Goal: Task Accomplishment & Management: Use online tool/utility

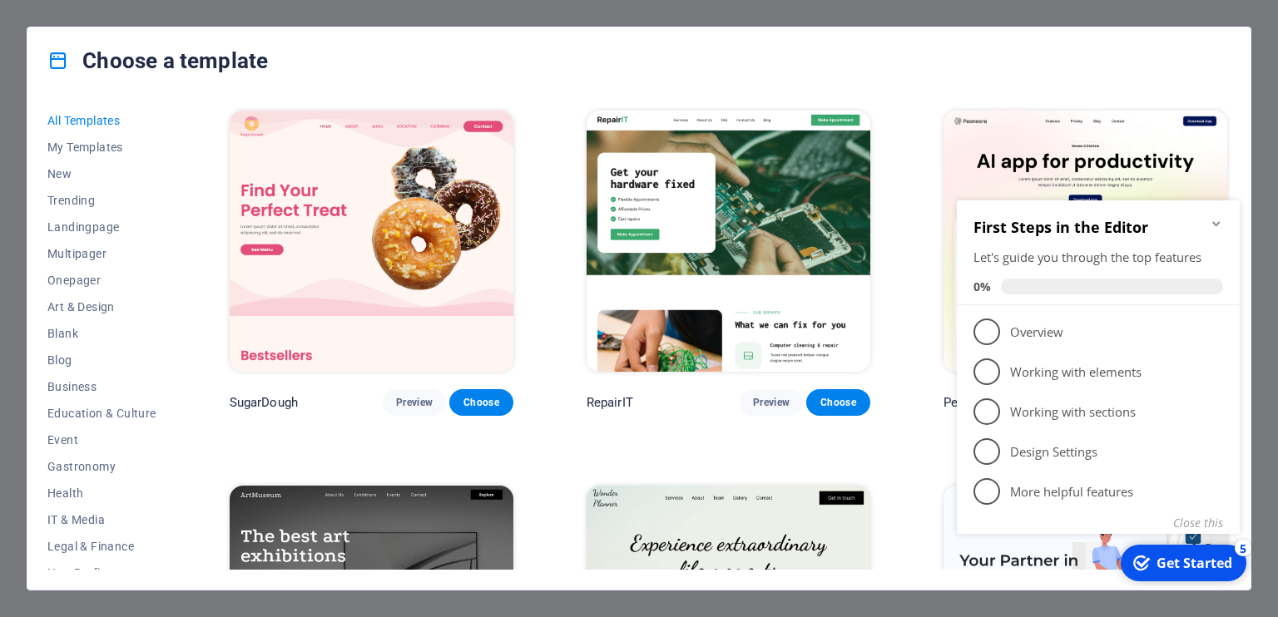
click at [1170, 567] on div "Get Started" at bounding box center [1194, 563] width 76 height 18
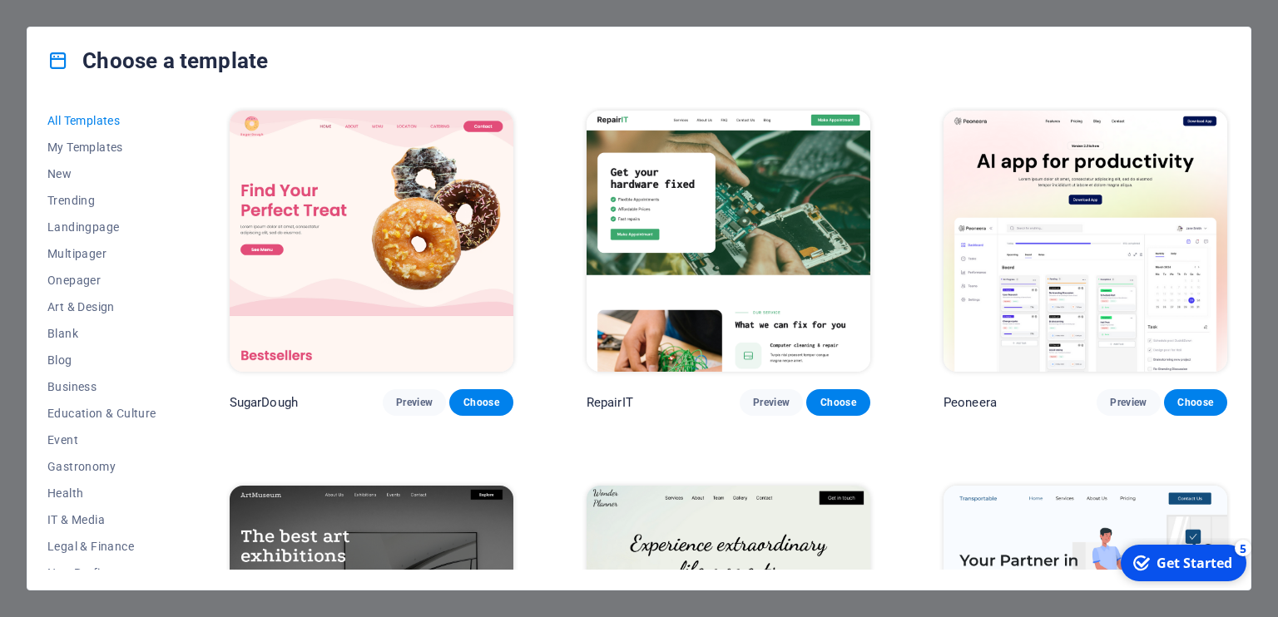
click at [1170, 567] on div "Get Started" at bounding box center [1194, 563] width 76 height 18
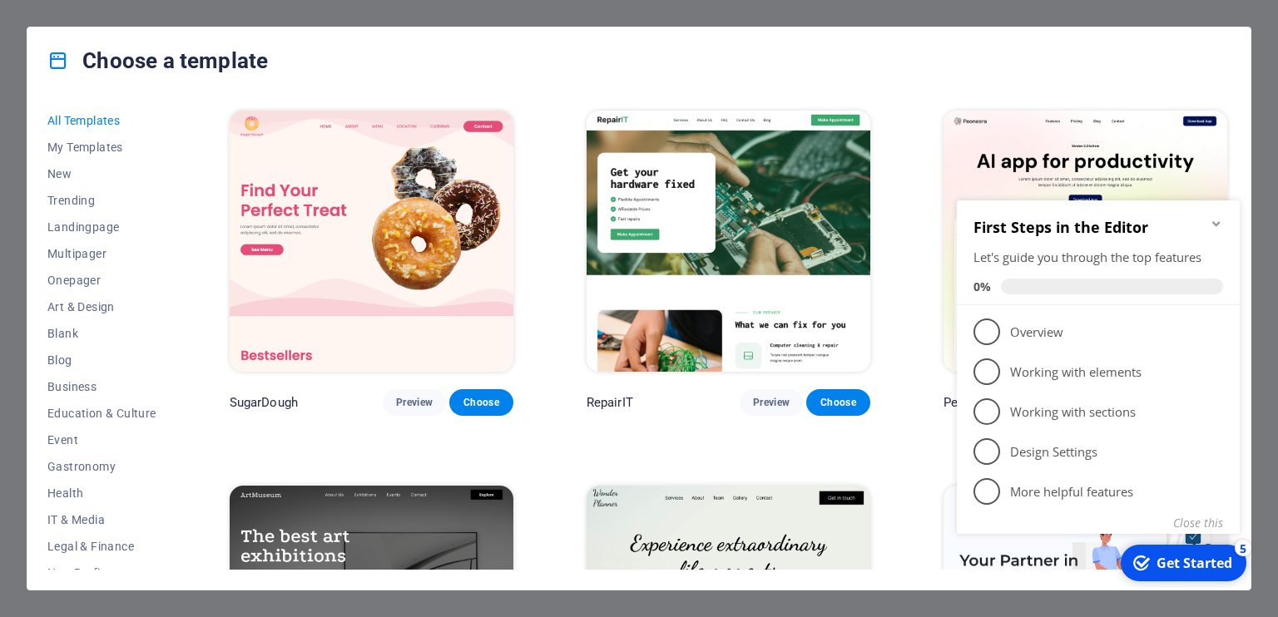
click at [1183, 566] on div "Get Started" at bounding box center [1194, 563] width 76 height 18
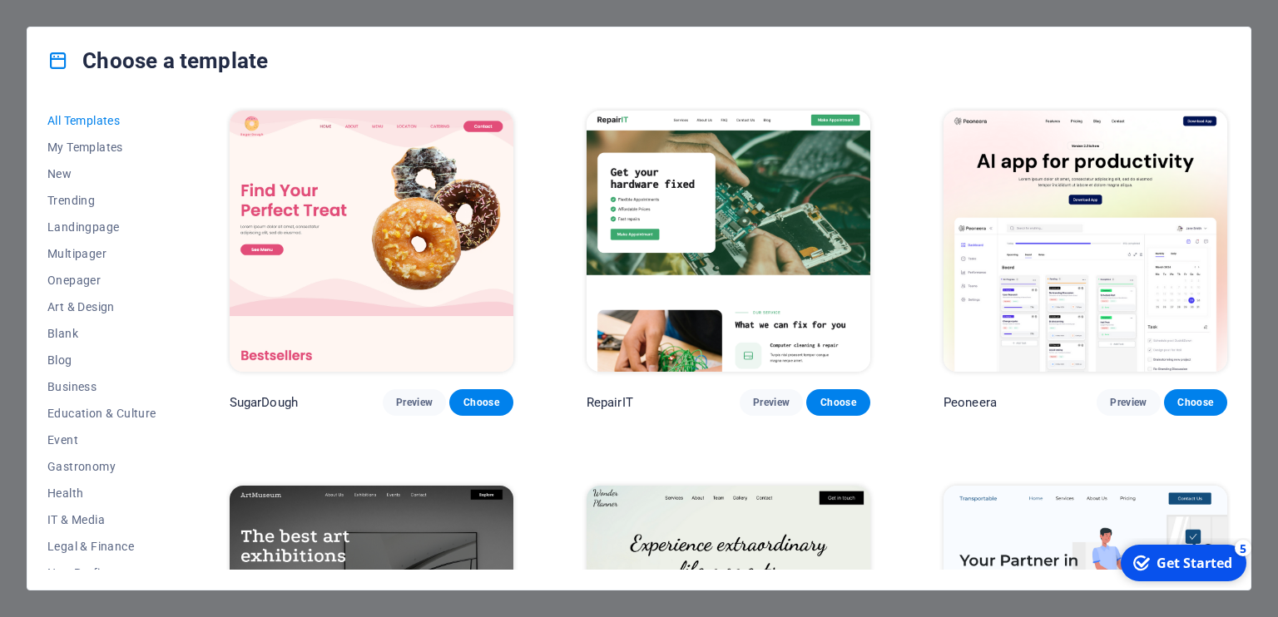
click at [1183, 565] on div "Get Started" at bounding box center [1194, 563] width 76 height 18
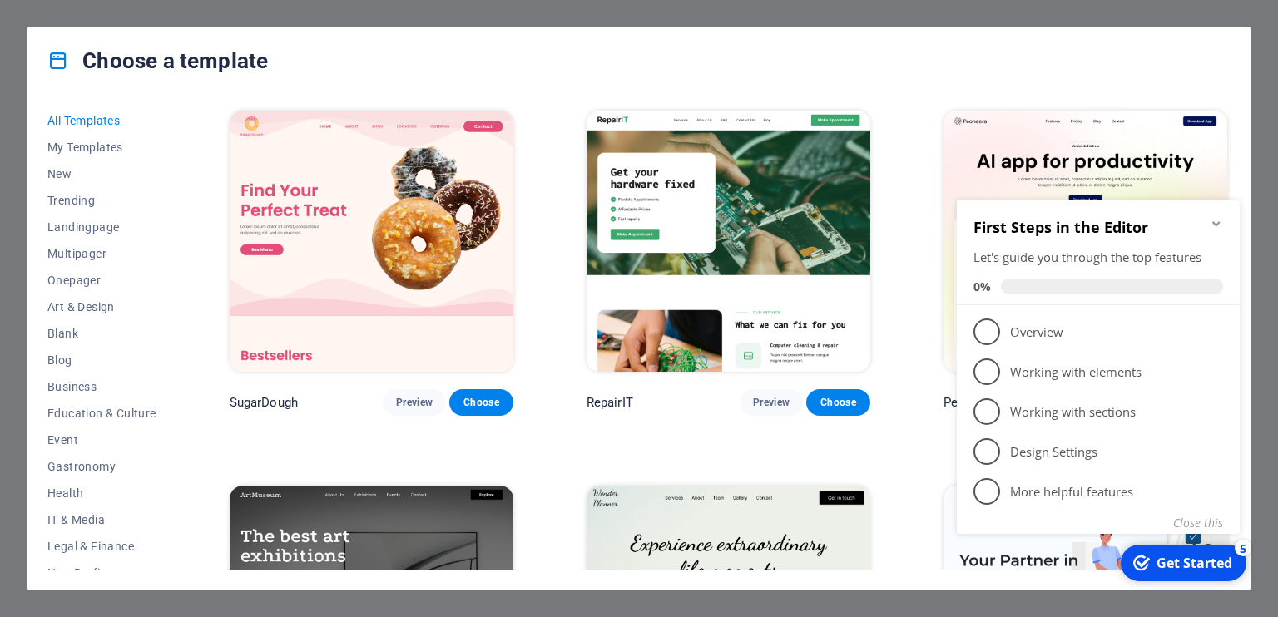
click at [1183, 565] on div "Get Started" at bounding box center [1194, 563] width 76 height 18
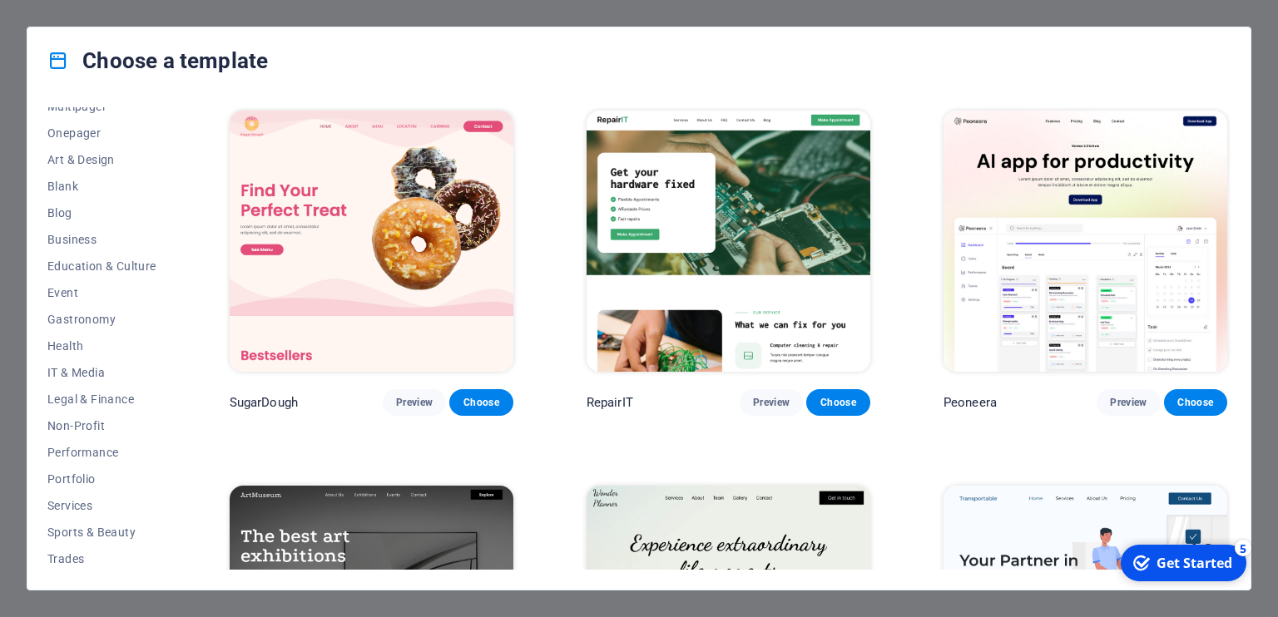
scroll to position [202, 0]
click at [1150, 557] on div "checkmark Get Started 5" at bounding box center [1182, 563] width 99 height 18
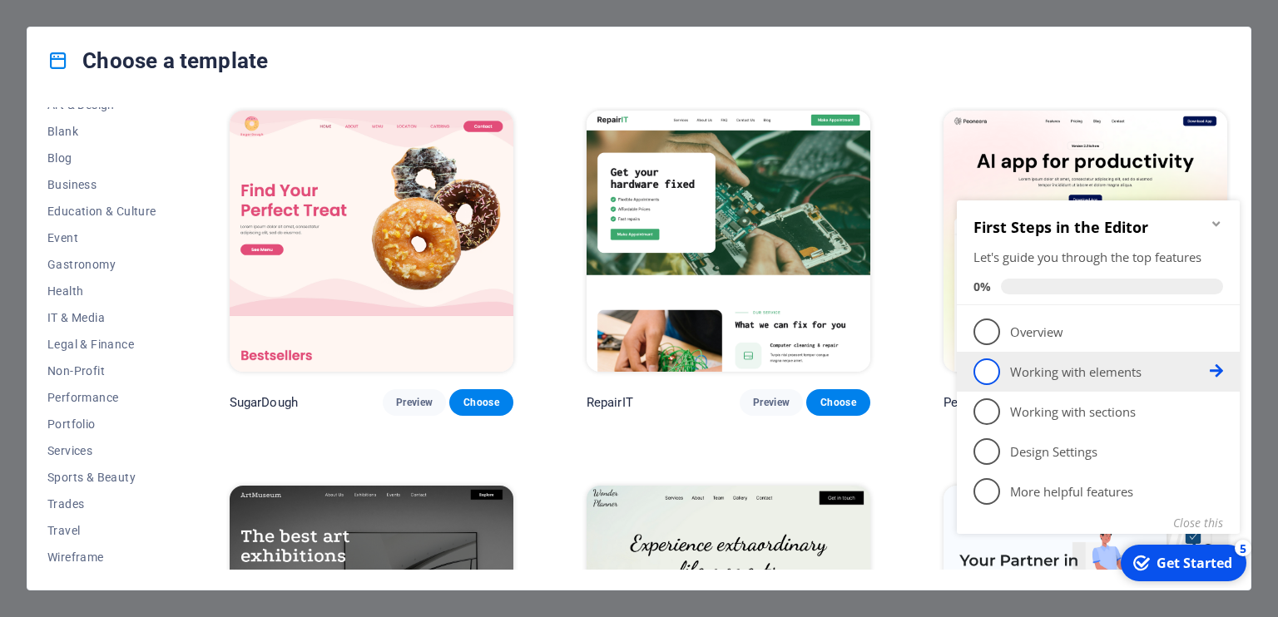
click at [1031, 383] on link "2 Working with elements - incomplete" at bounding box center [1098, 371] width 250 height 27
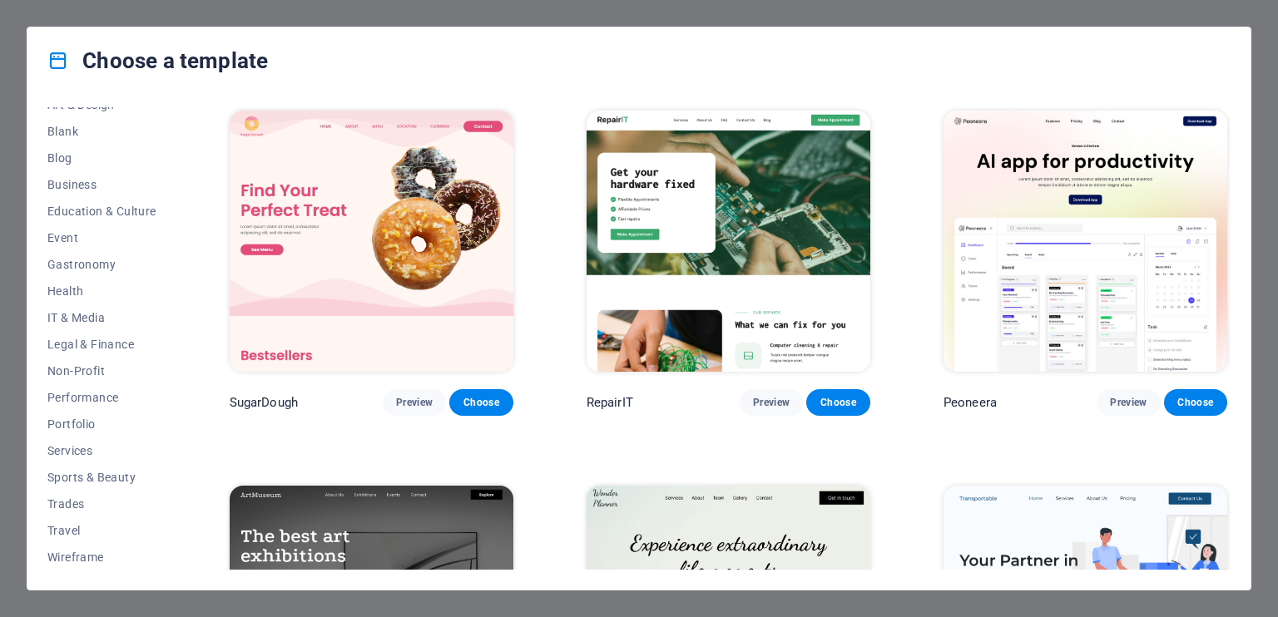
click at [1183, 571] on div "All Templates My Templates New Trending Landingpage Multipager Onepager Art & D…" at bounding box center [638, 342] width 1223 height 496
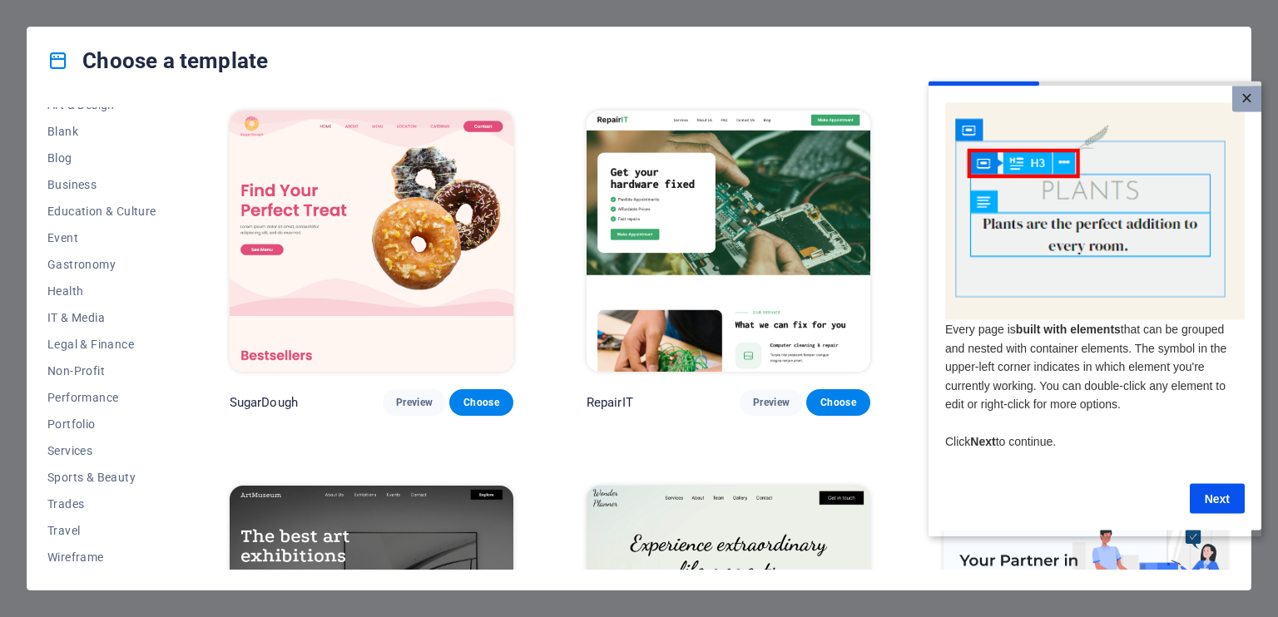
click at [1240, 99] on link "×" at bounding box center [1246, 99] width 29 height 26
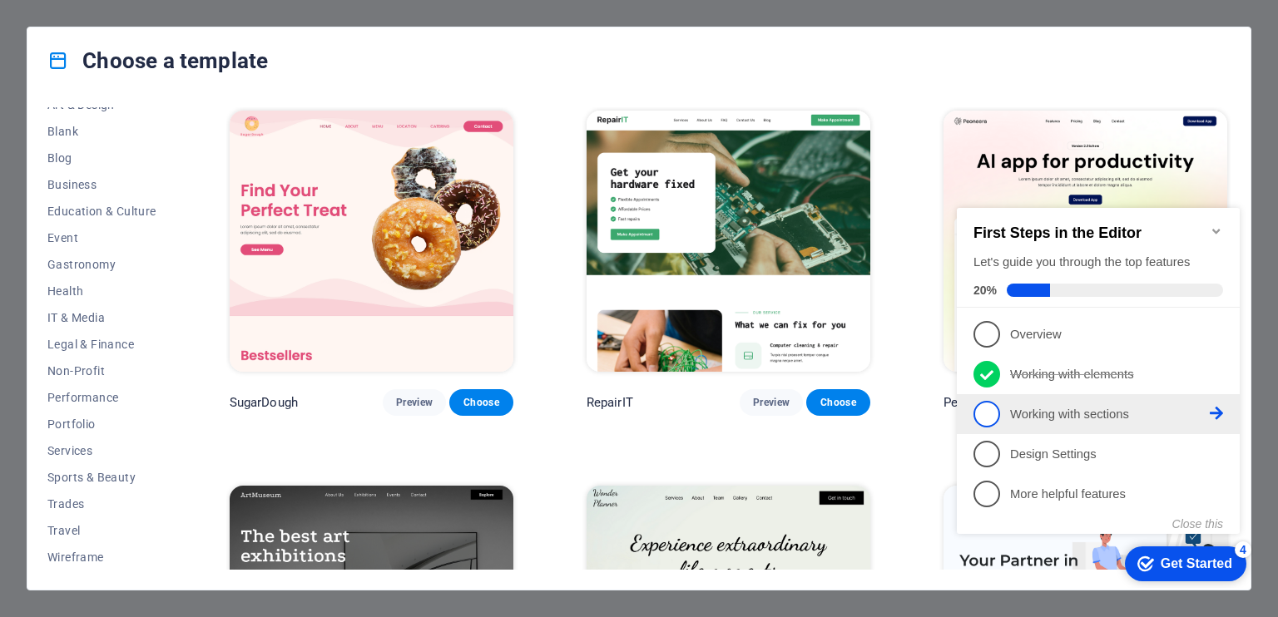
click at [1011, 418] on p "Working with sections - incomplete" at bounding box center [1110, 414] width 200 height 17
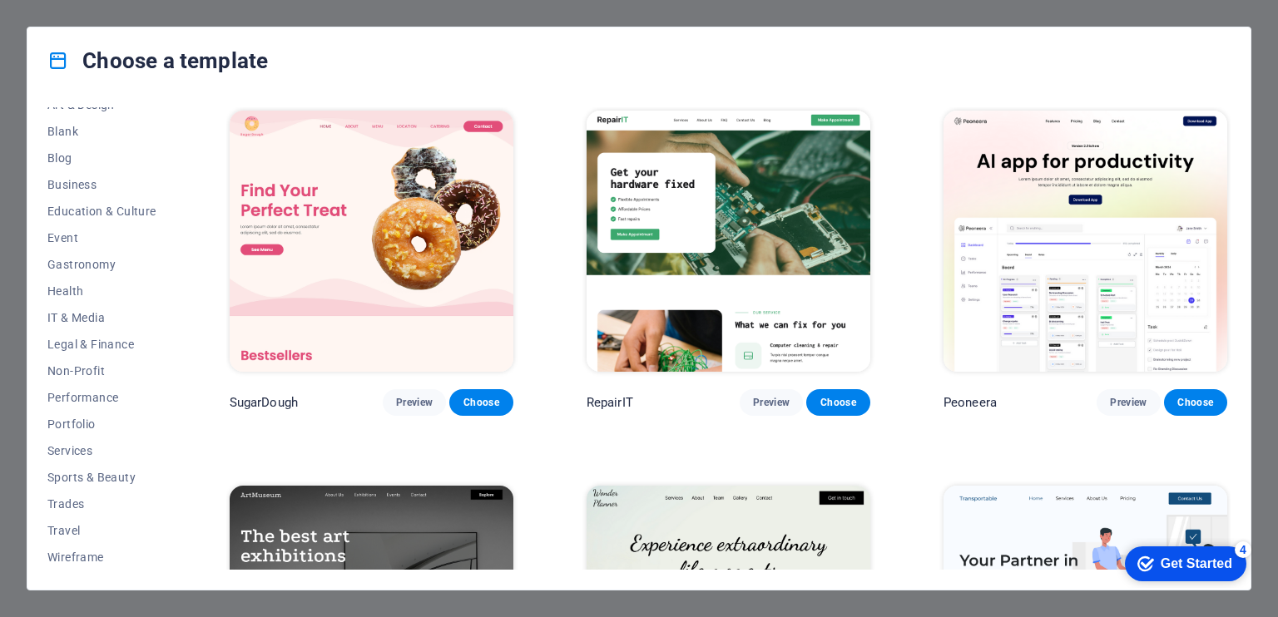
click at [1144, 561] on icon "checkmark" at bounding box center [1145, 564] width 17 height 17
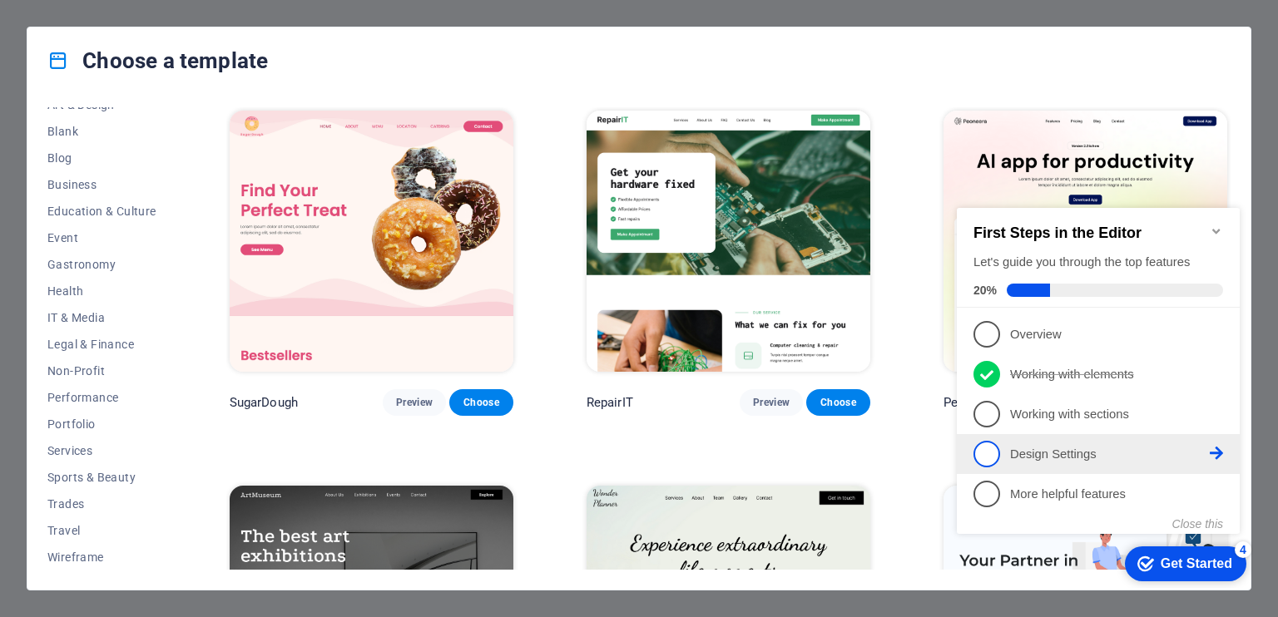
click at [1005, 457] on link "4 Design Settings - incomplete" at bounding box center [1098, 454] width 250 height 27
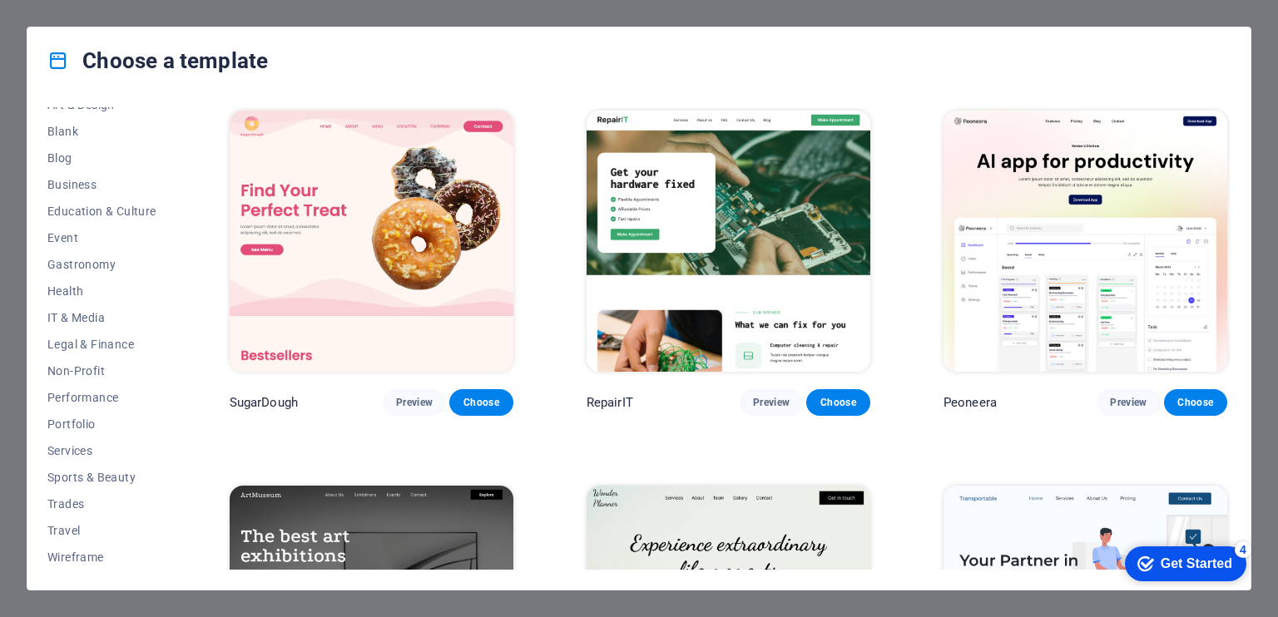
click at [1187, 563] on div "Get Started" at bounding box center [1196, 563] width 72 height 15
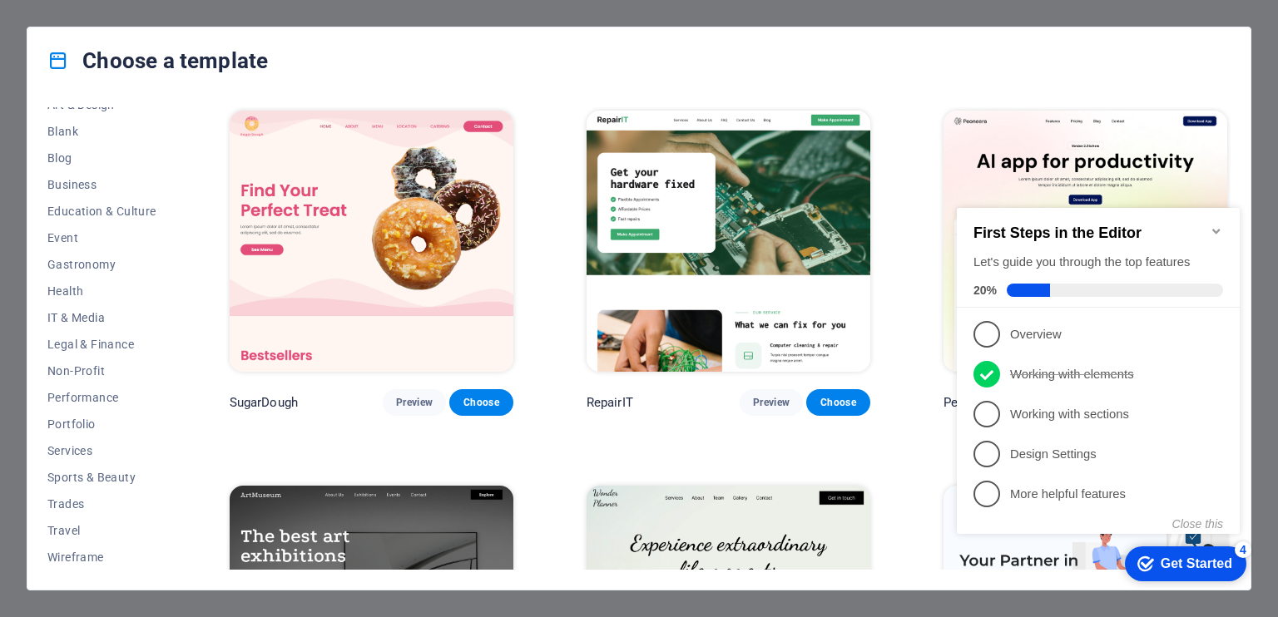
click at [1187, 563] on div "Get Started" at bounding box center [1196, 563] width 72 height 15
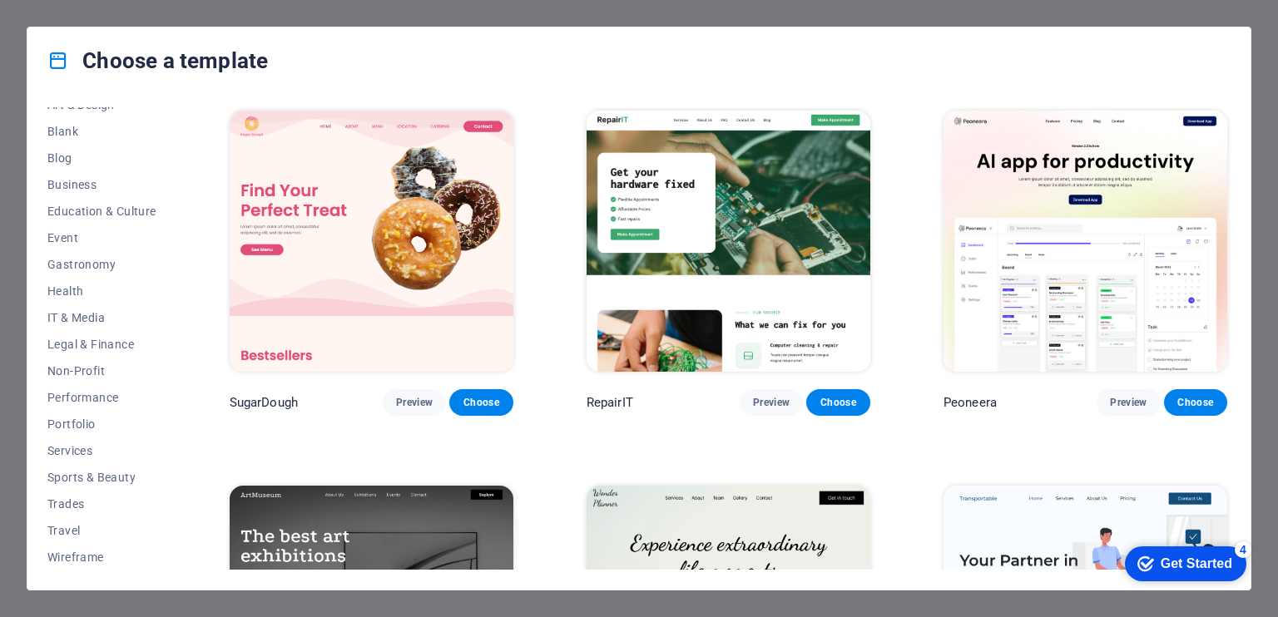
click at [1187, 563] on div "Get Started" at bounding box center [1196, 563] width 72 height 15
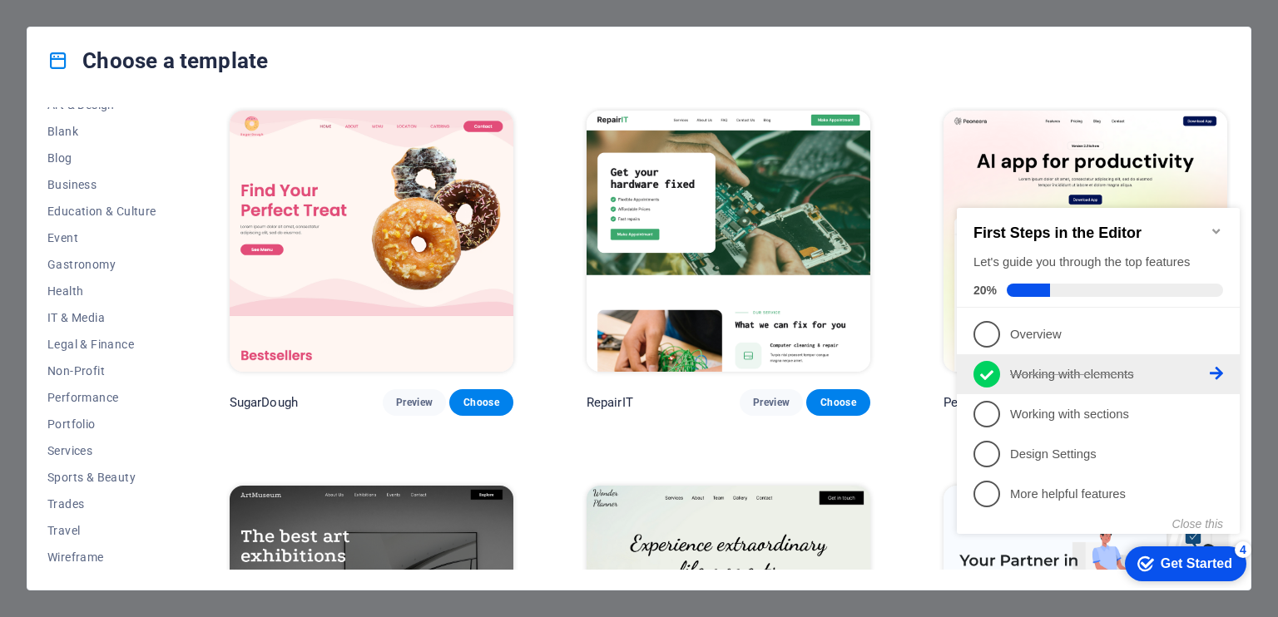
click at [1012, 366] on p "Working with elements - completed" at bounding box center [1110, 374] width 200 height 17
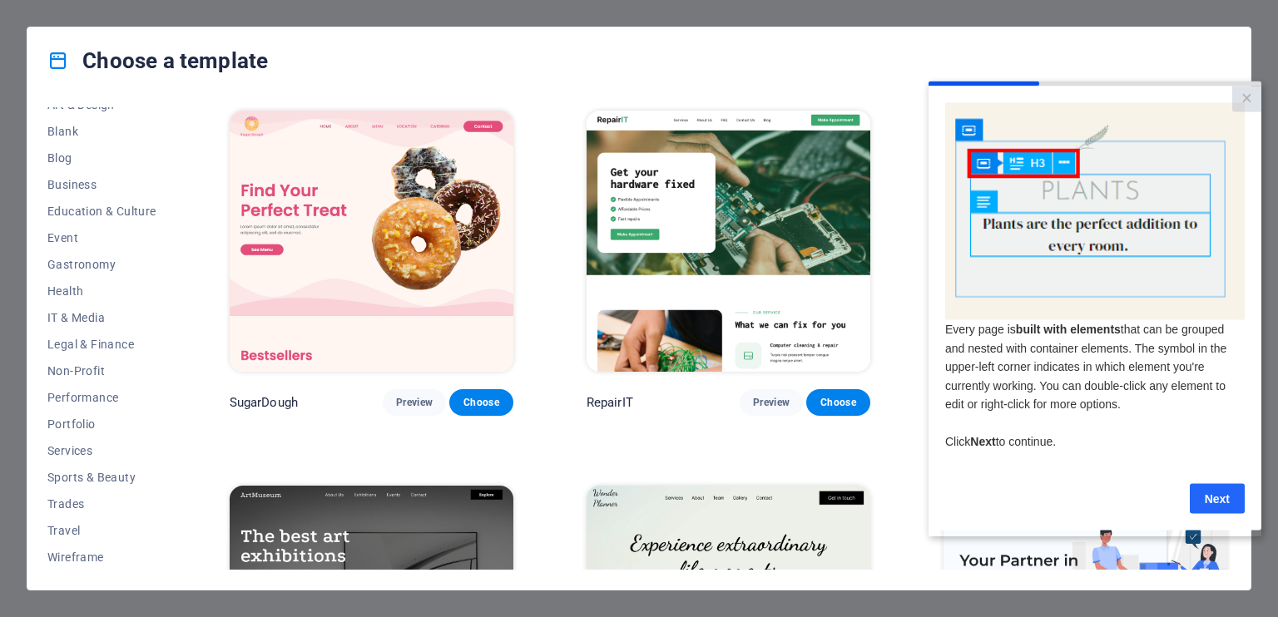
click at [1222, 497] on link "Next" at bounding box center [1216, 498] width 55 height 30
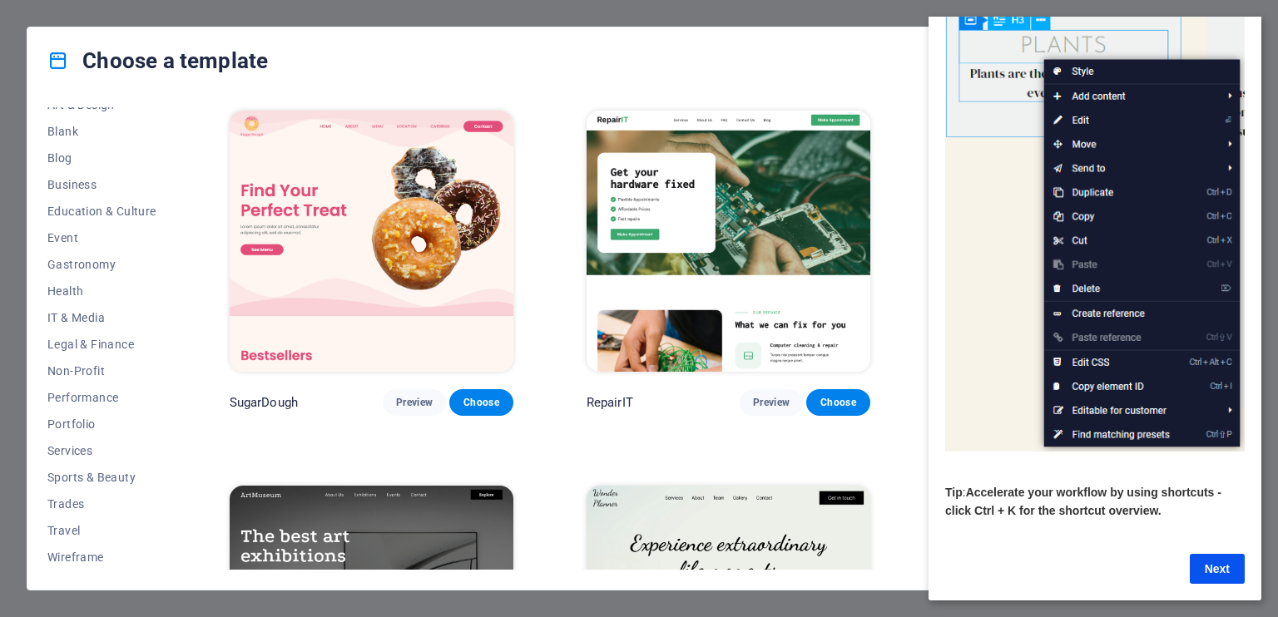
scroll to position [136, 0]
click at [1208, 558] on link "Next" at bounding box center [1216, 569] width 55 height 30
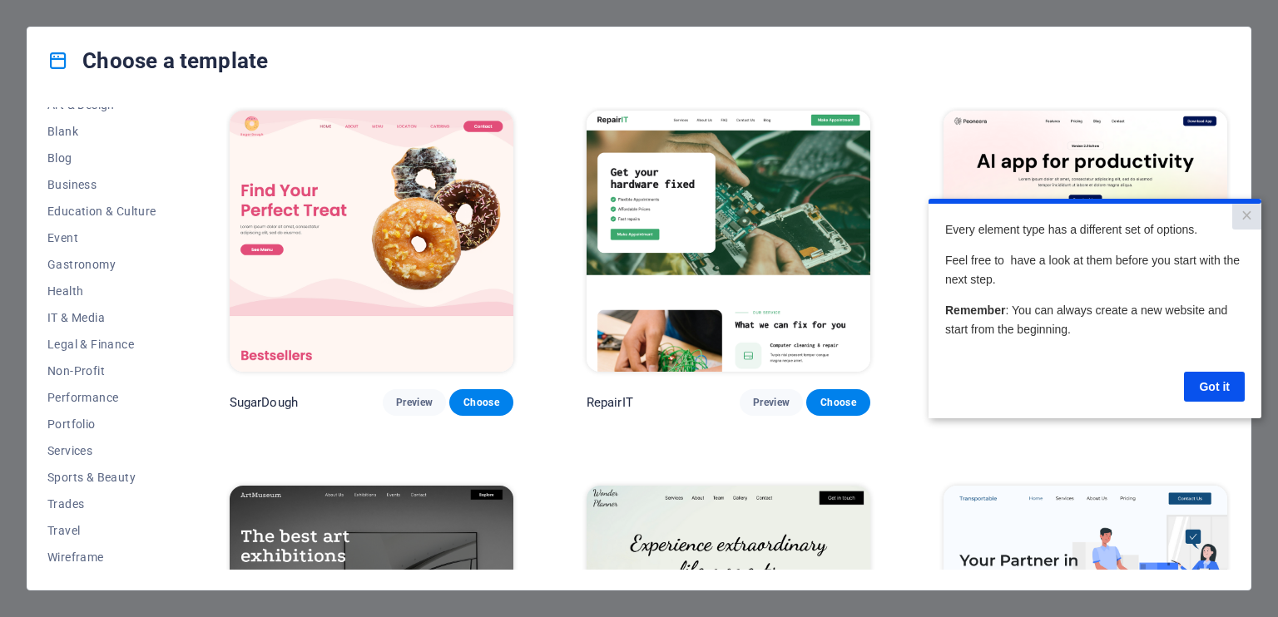
scroll to position [0, 0]
click at [1211, 386] on link "Got it" at bounding box center [1214, 387] width 61 height 30
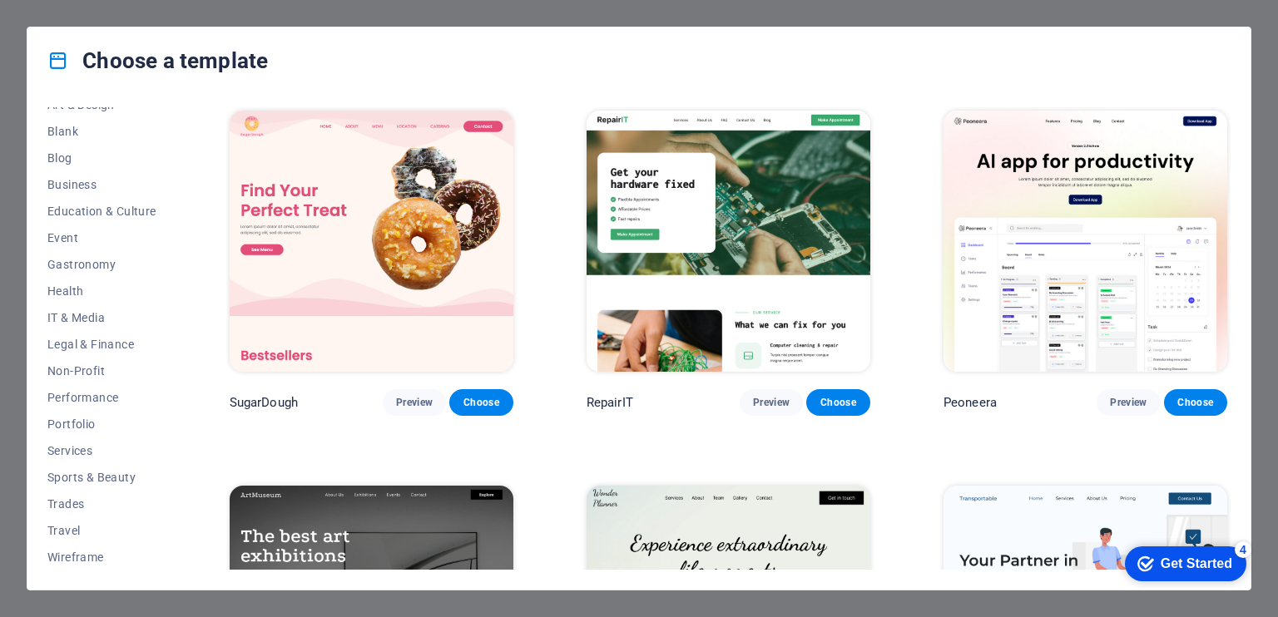
click at [1180, 560] on div "Get Started" at bounding box center [1196, 563] width 72 height 15
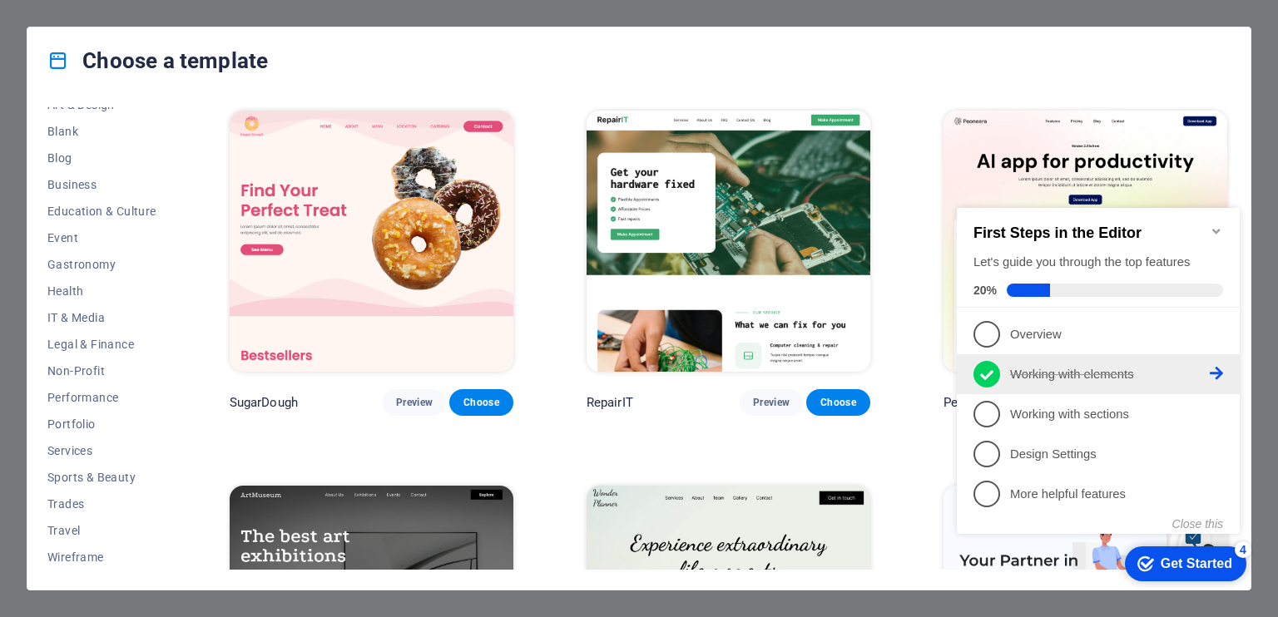
click at [1098, 375] on p "Working with elements - completed" at bounding box center [1110, 374] width 200 height 17
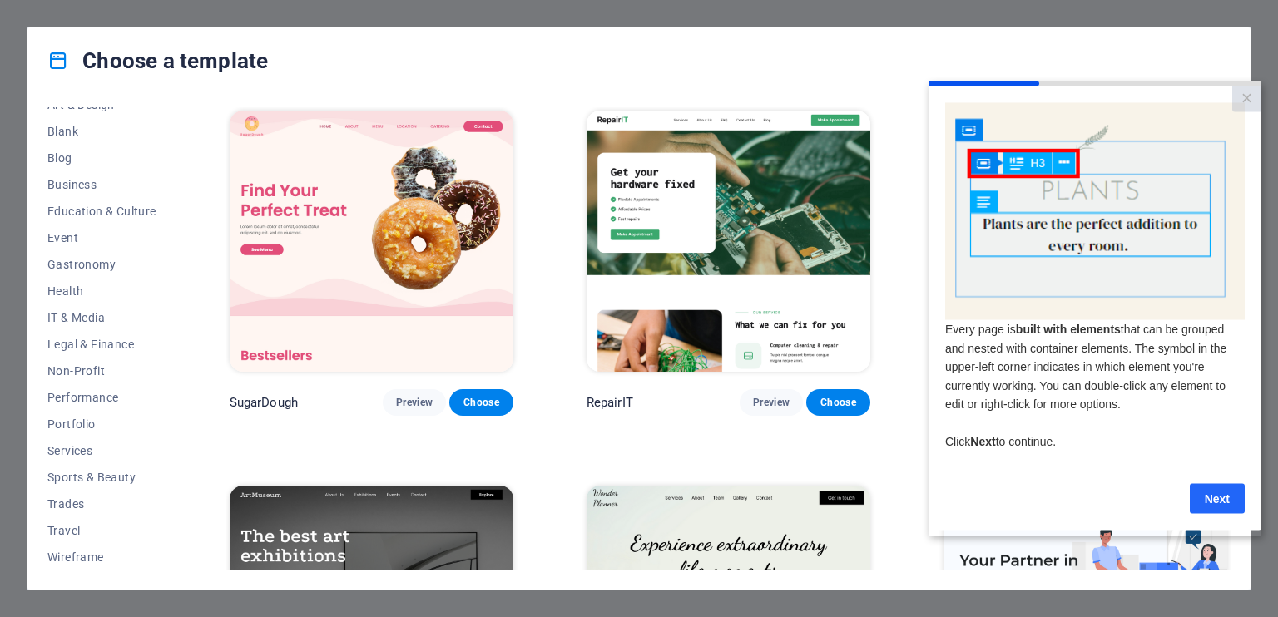
click at [1224, 495] on link "Next" at bounding box center [1216, 498] width 55 height 30
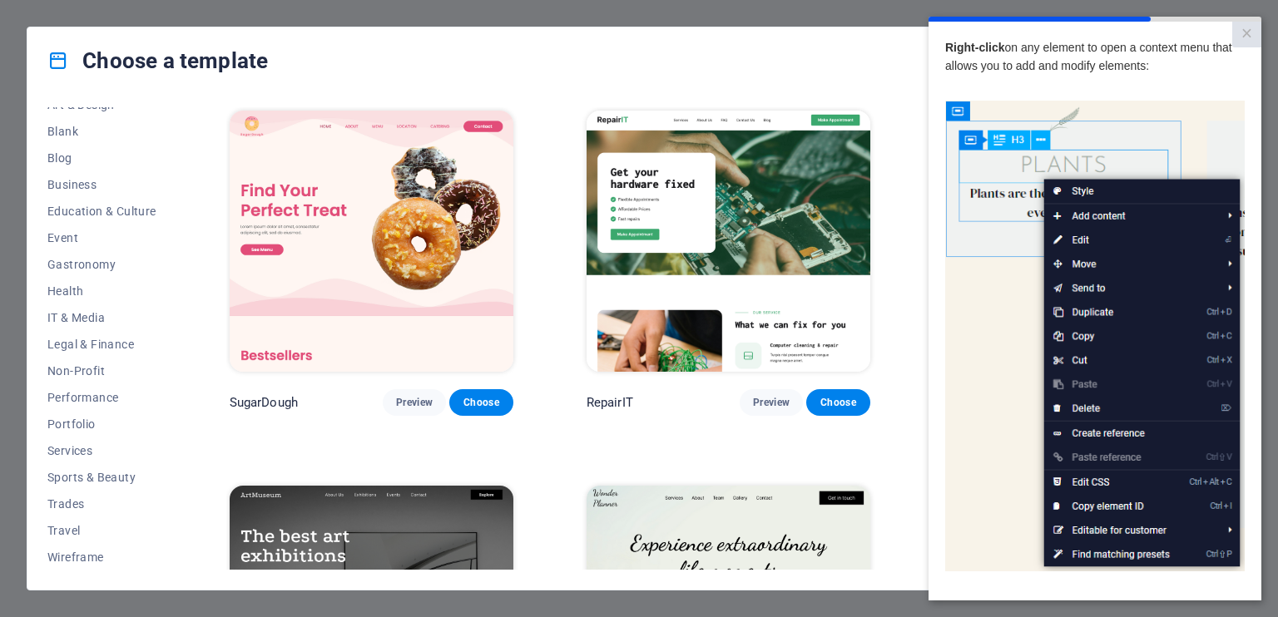
click at [1075, 240] on img at bounding box center [1094, 337] width 299 height 472
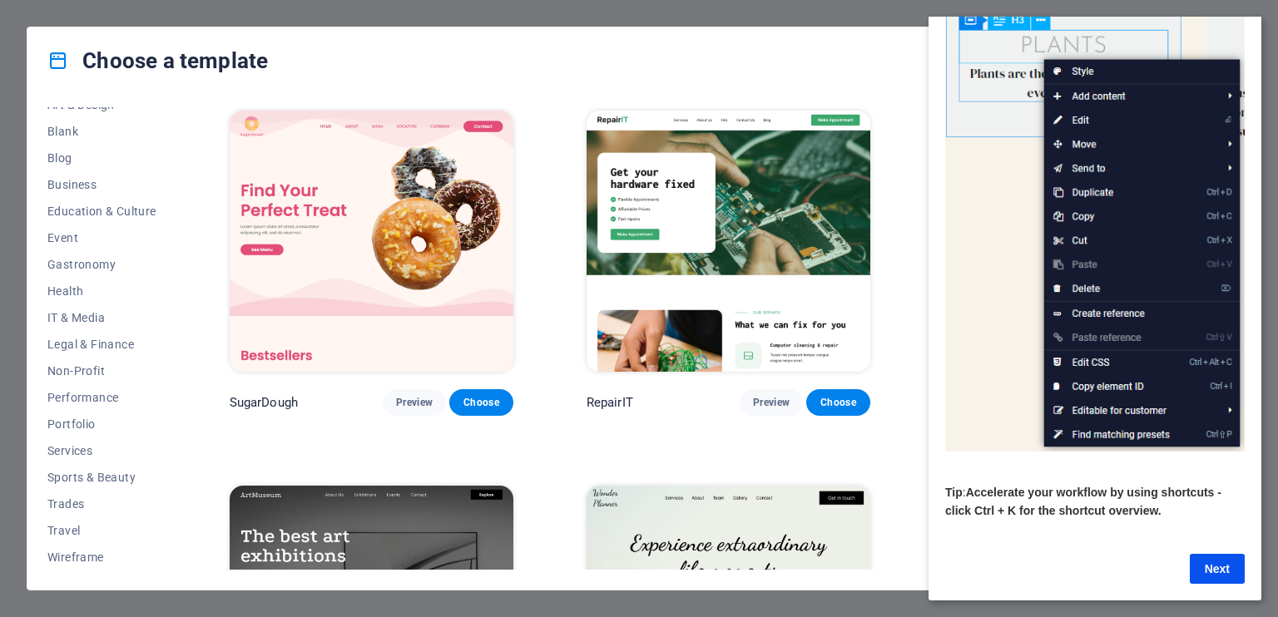
scroll to position [136, 0]
click at [1219, 554] on link "Next" at bounding box center [1216, 569] width 55 height 30
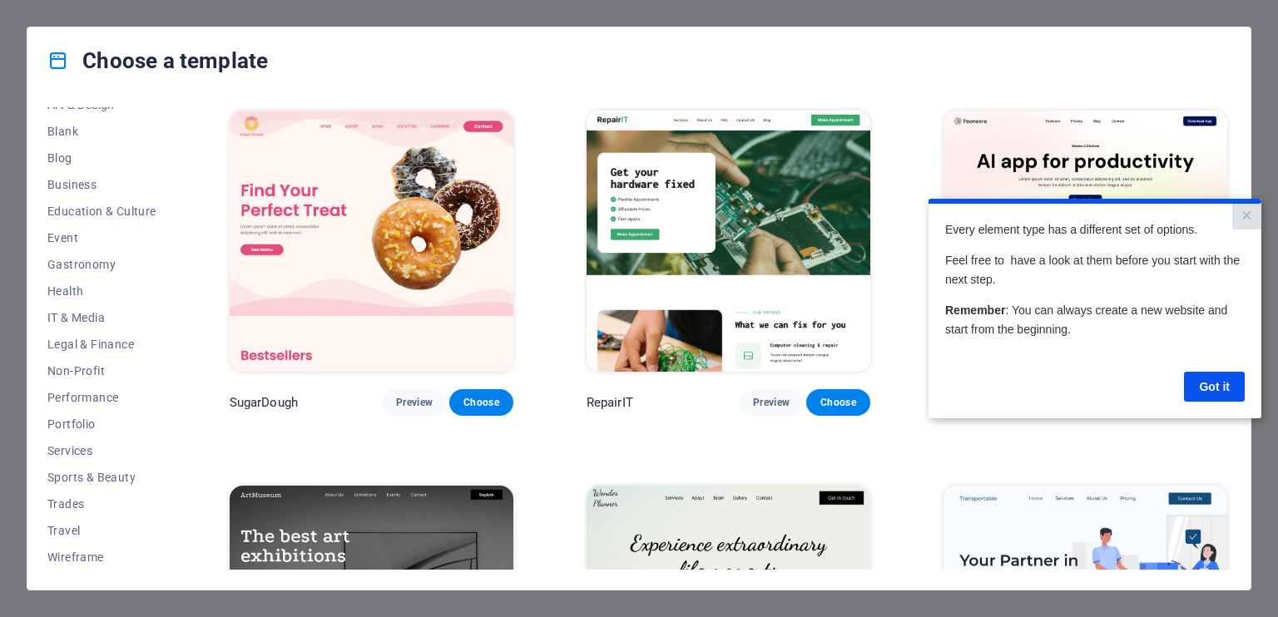
scroll to position [0, 0]
click at [1225, 383] on link "Got it" at bounding box center [1214, 387] width 61 height 30
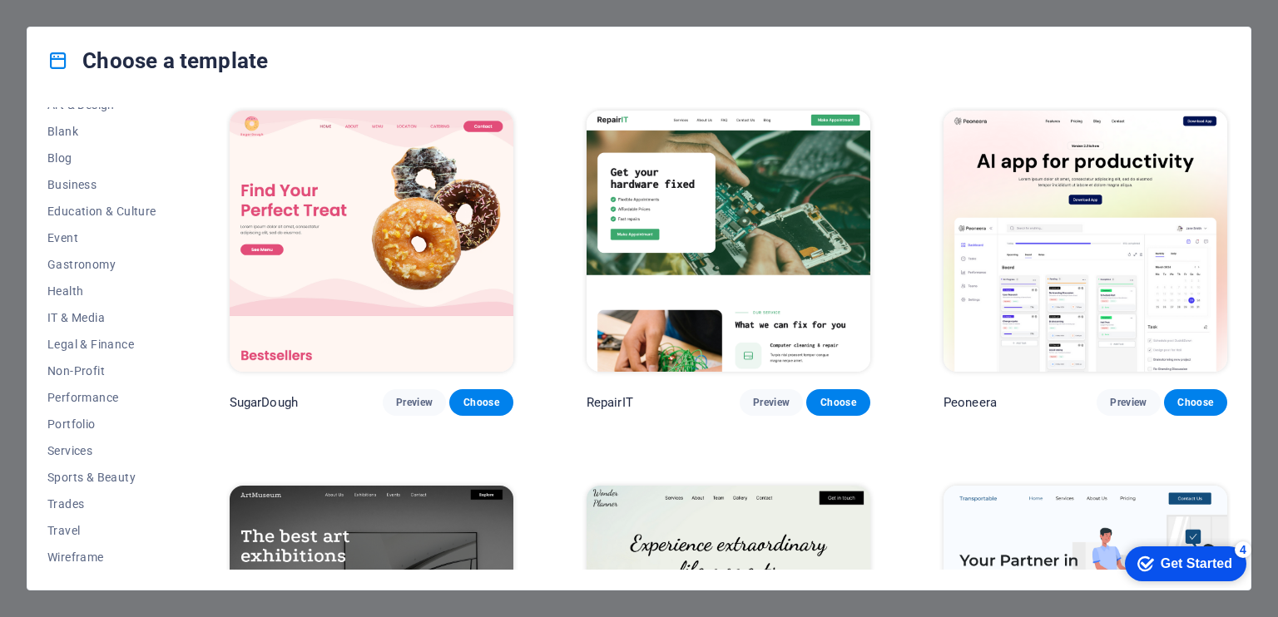
drag, startPoint x: 173, startPoint y: 445, endPoint x: 170, endPoint y: 357, distance: 88.2
click at [170, 357] on div "All Templates My Templates New Trending Landingpage Multipager Onepager Art & D…" at bounding box center [111, 338] width 129 height 462
click at [67, 122] on button "Blank" at bounding box center [101, 131] width 109 height 27
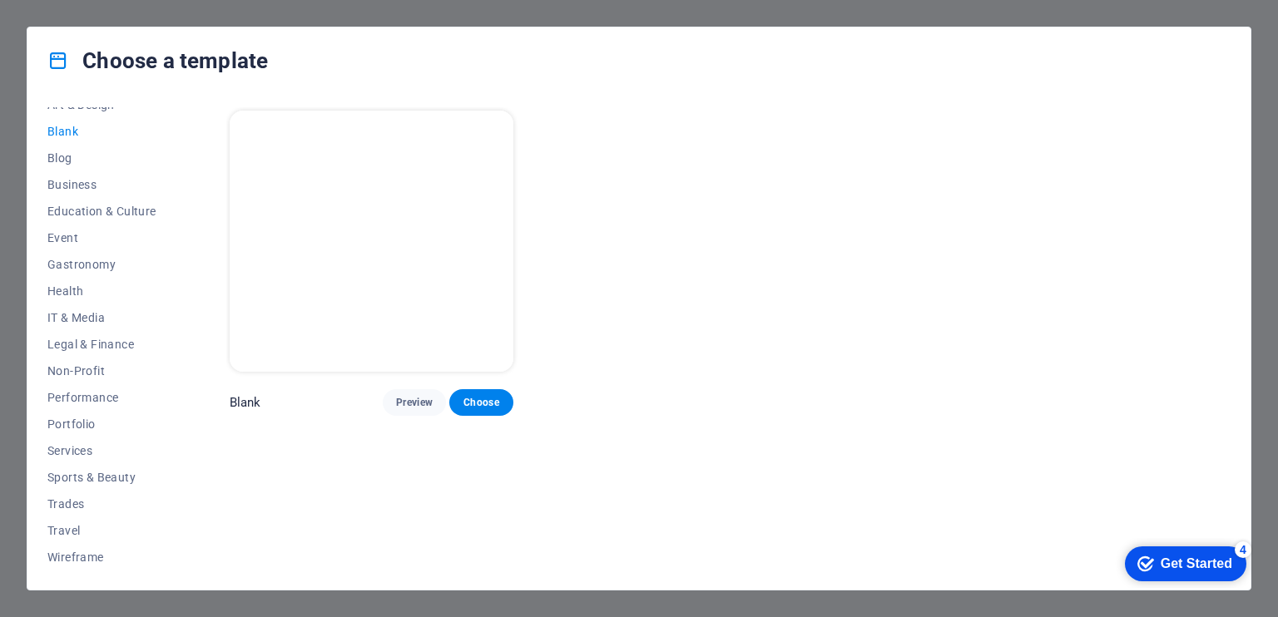
click at [439, 285] on img at bounding box center [372, 241] width 284 height 261
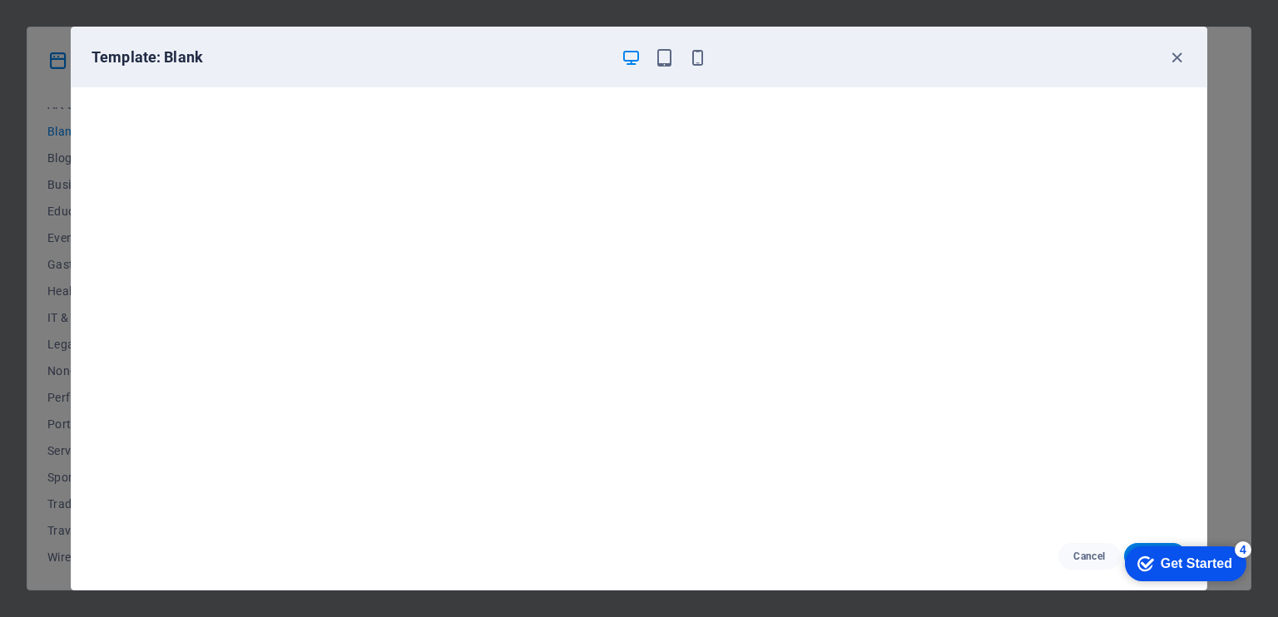
click at [1160, 568] on div "Get Started" at bounding box center [1196, 563] width 72 height 15
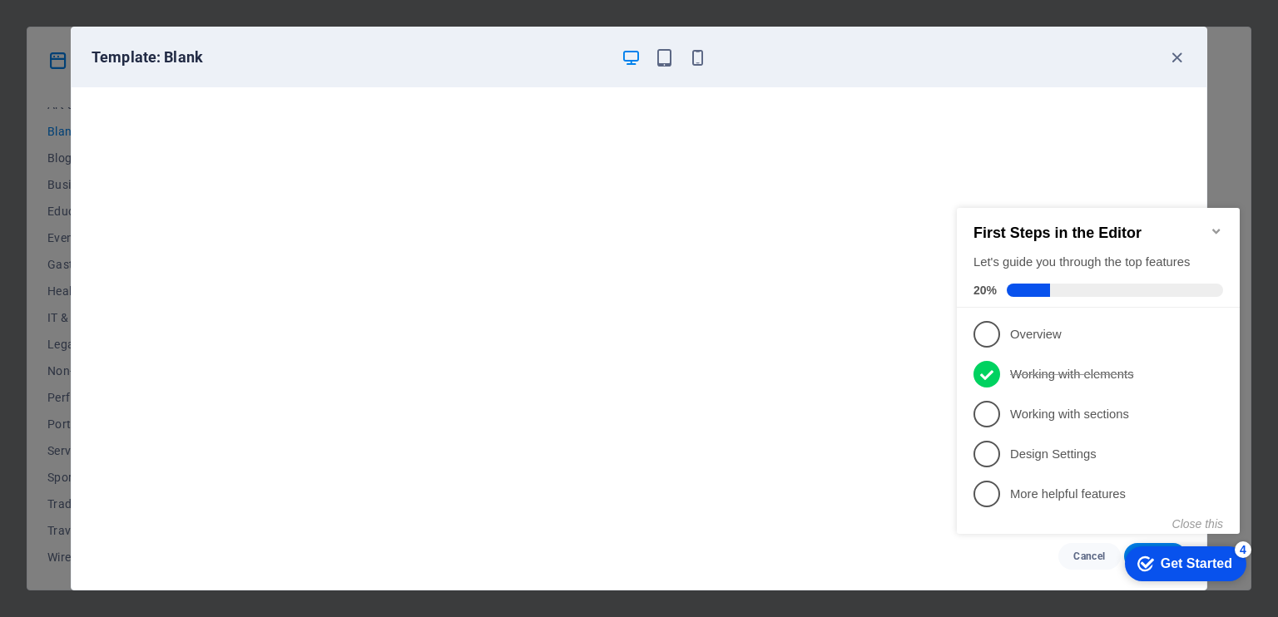
click at [1164, 571] on div "Get Started" at bounding box center [1196, 563] width 72 height 15
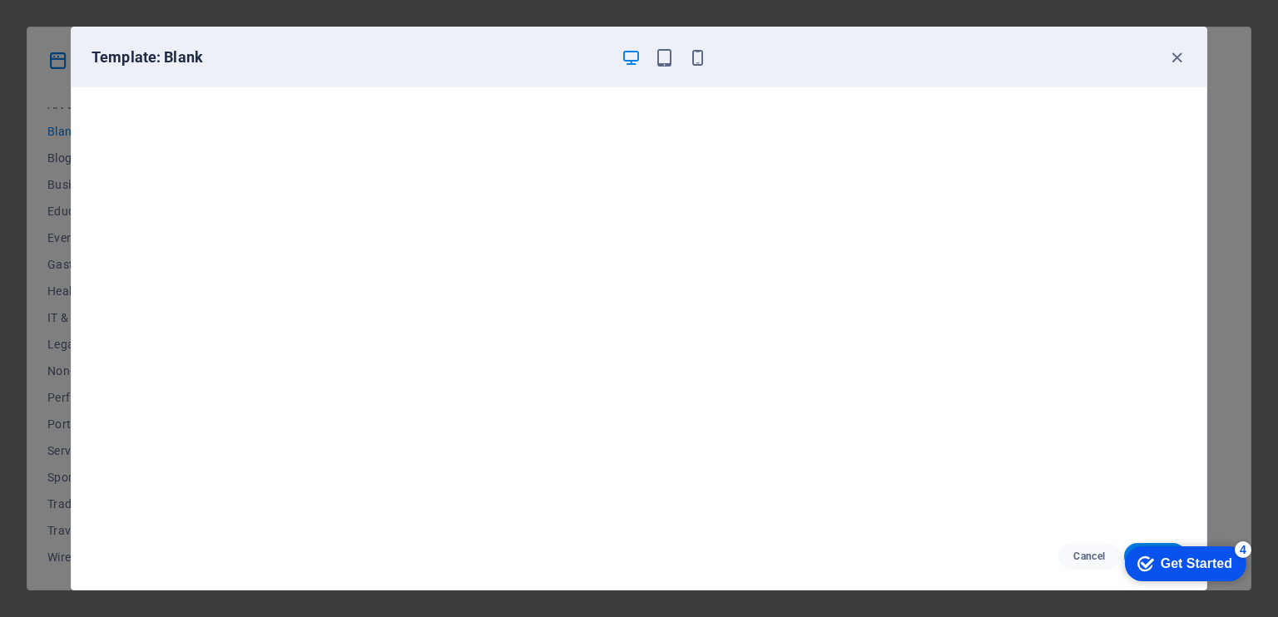
click at [1232, 571] on div "Get Started" at bounding box center [1196, 563] width 72 height 15
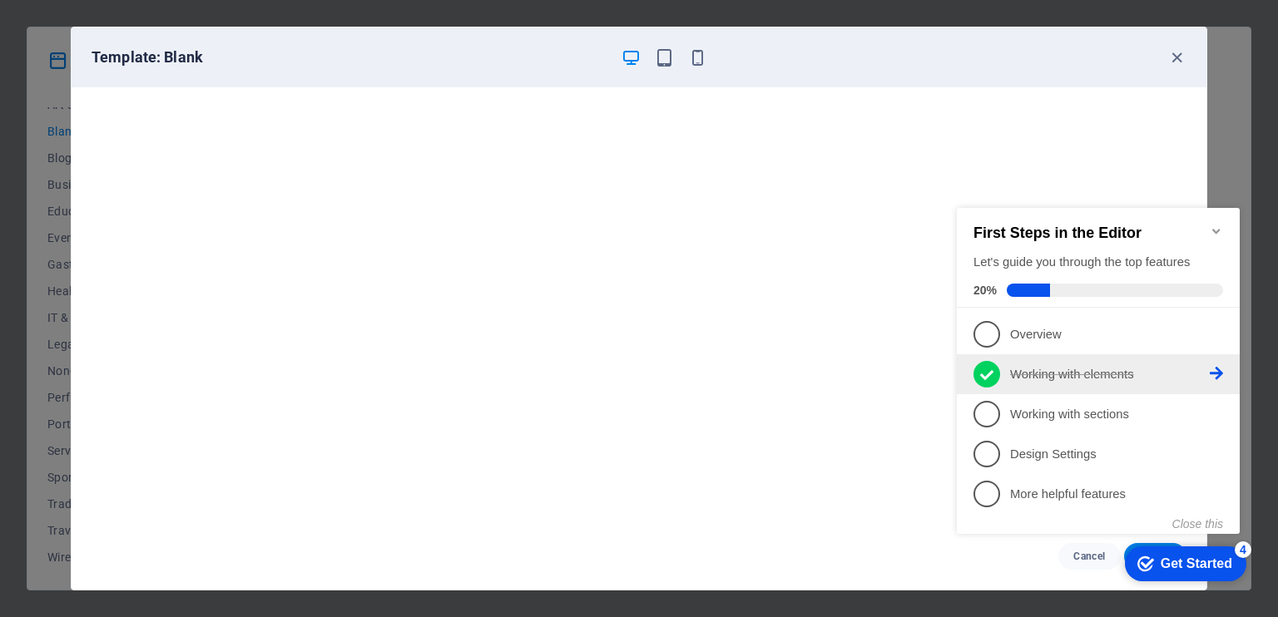
click at [1065, 380] on p "Working with elements - completed" at bounding box center [1110, 374] width 200 height 17
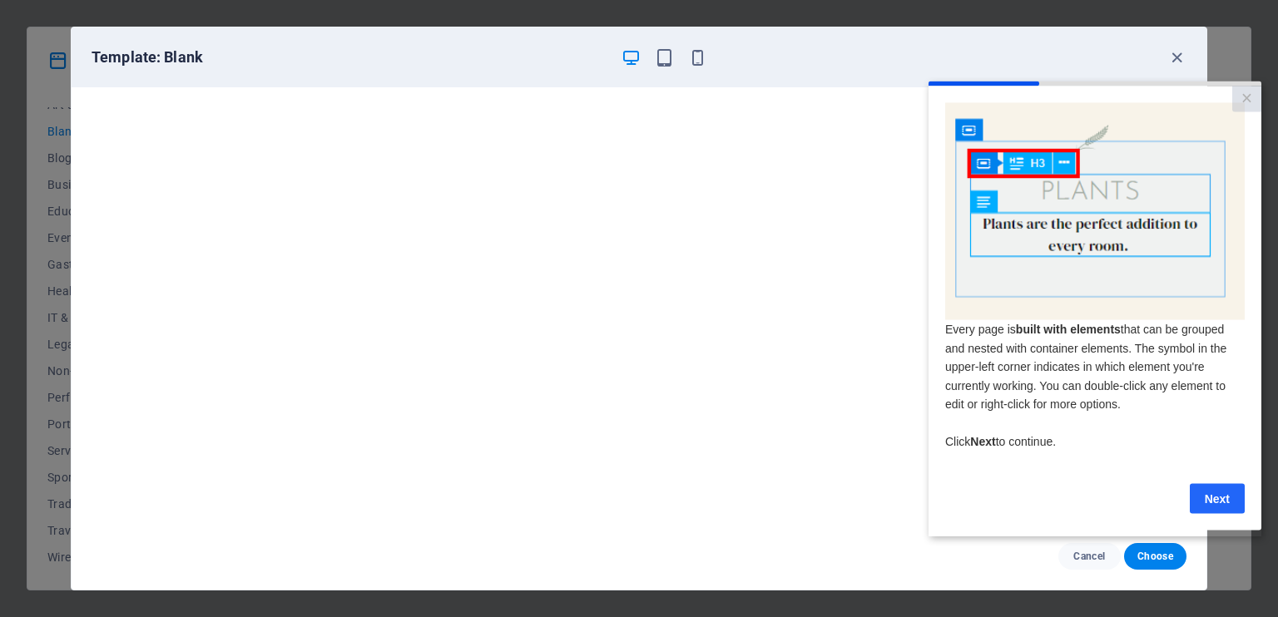
click at [1215, 502] on link "Next" at bounding box center [1216, 498] width 55 height 30
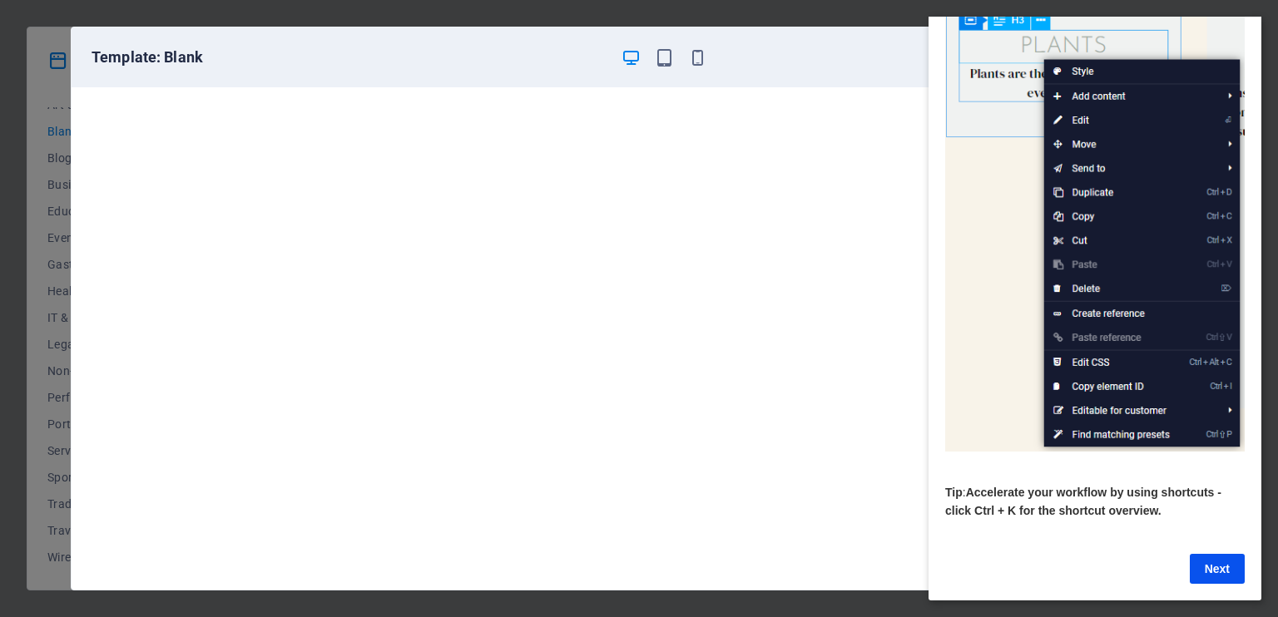
scroll to position [136, 0]
click at [1213, 562] on link "Next" at bounding box center [1216, 569] width 55 height 30
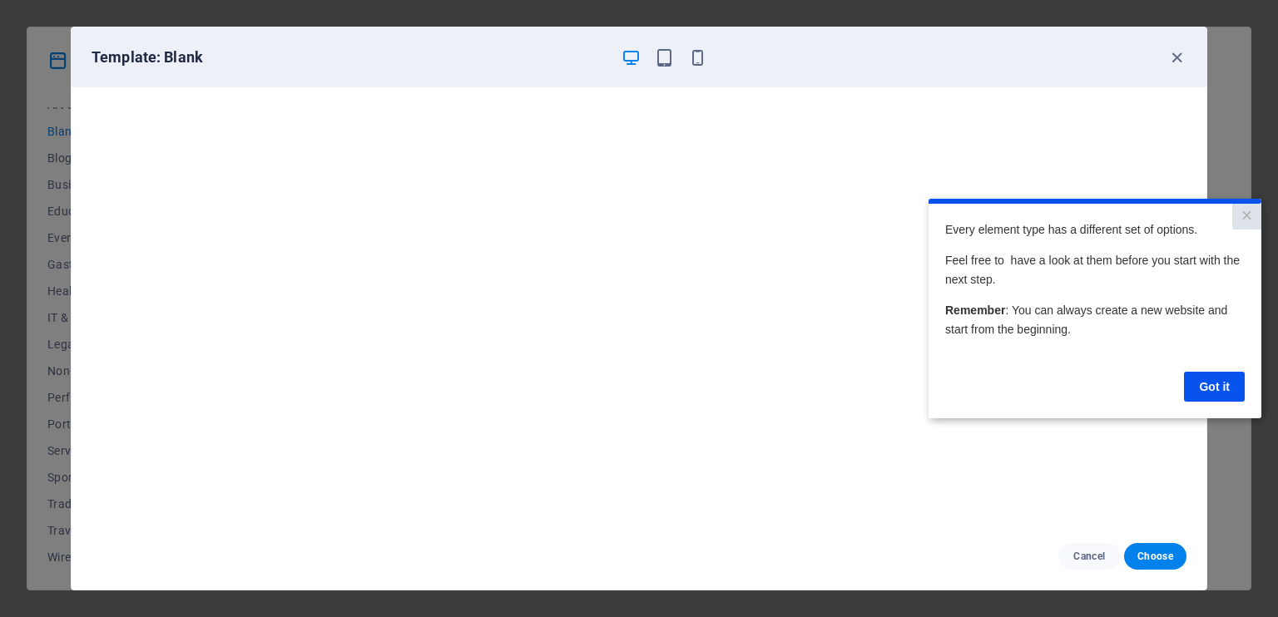
scroll to position [0, 0]
click at [1221, 392] on link "Got it" at bounding box center [1214, 387] width 61 height 30
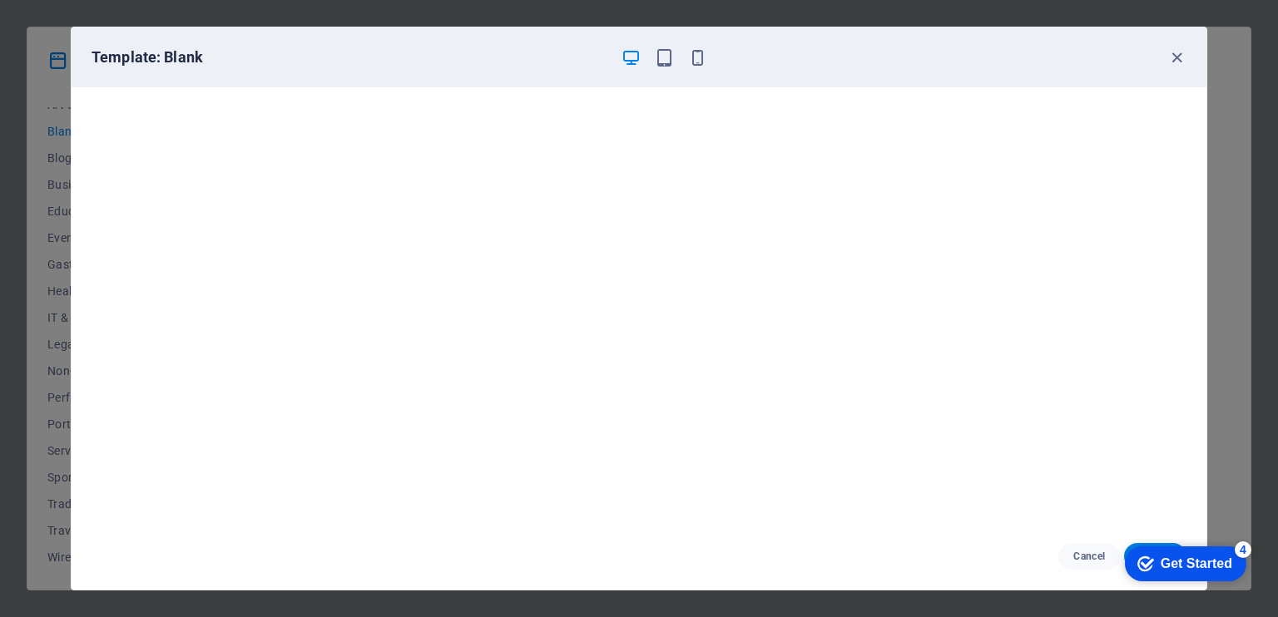
scroll to position [4, 0]
click at [1169, 62] on icon "button" at bounding box center [1176, 57] width 19 height 19
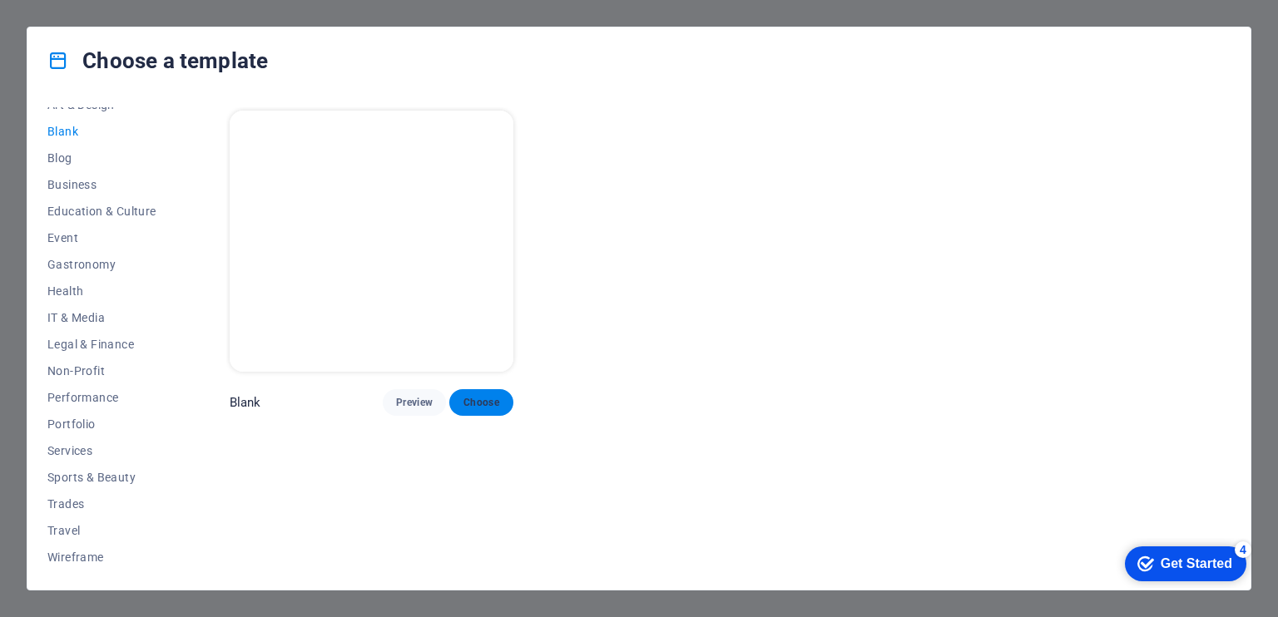
click at [489, 407] on span "Choose" at bounding box center [480, 402] width 37 height 13
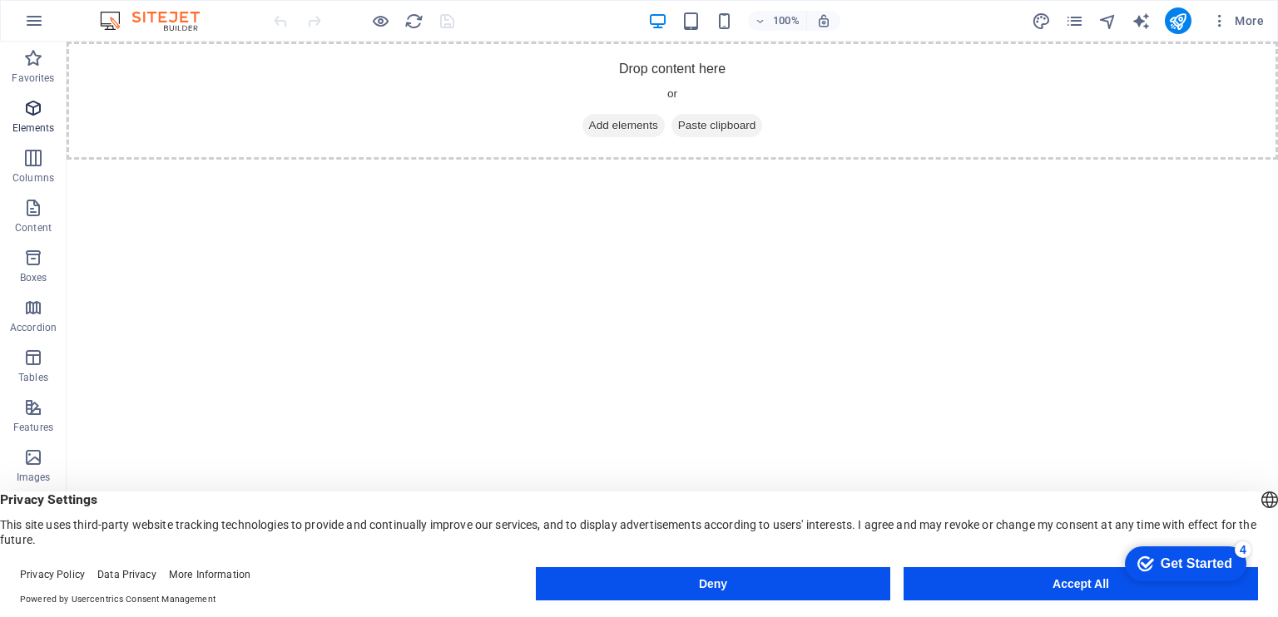
click at [37, 116] on icon "button" at bounding box center [33, 108] width 20 height 20
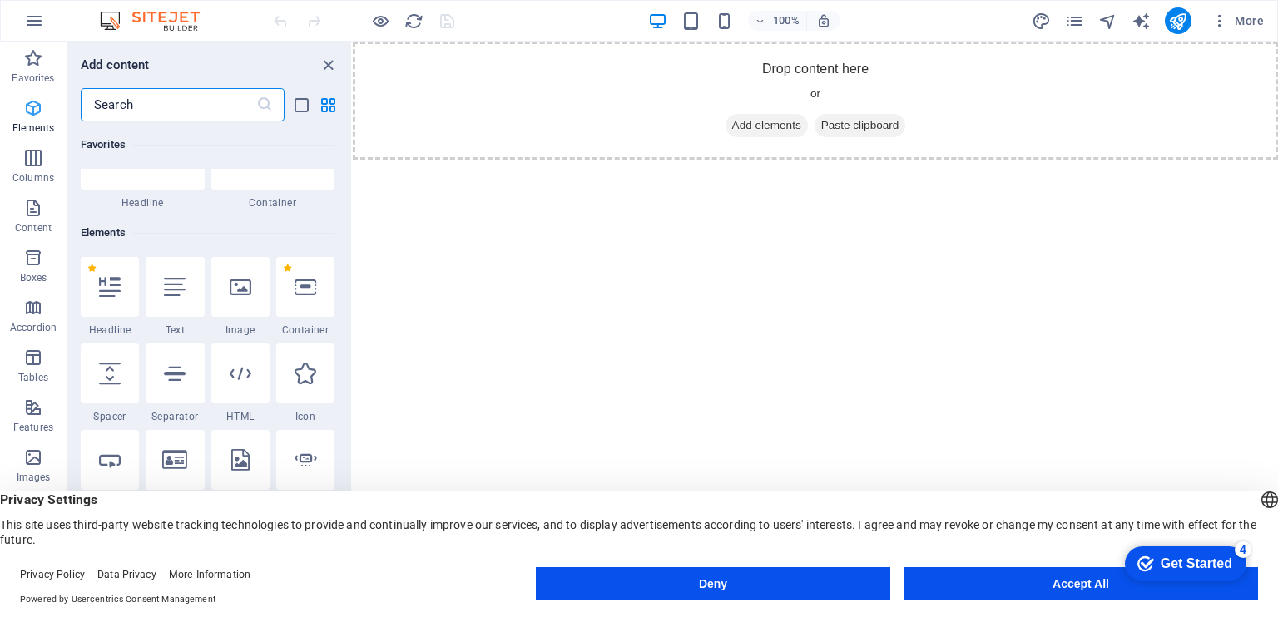
scroll to position [176, 0]
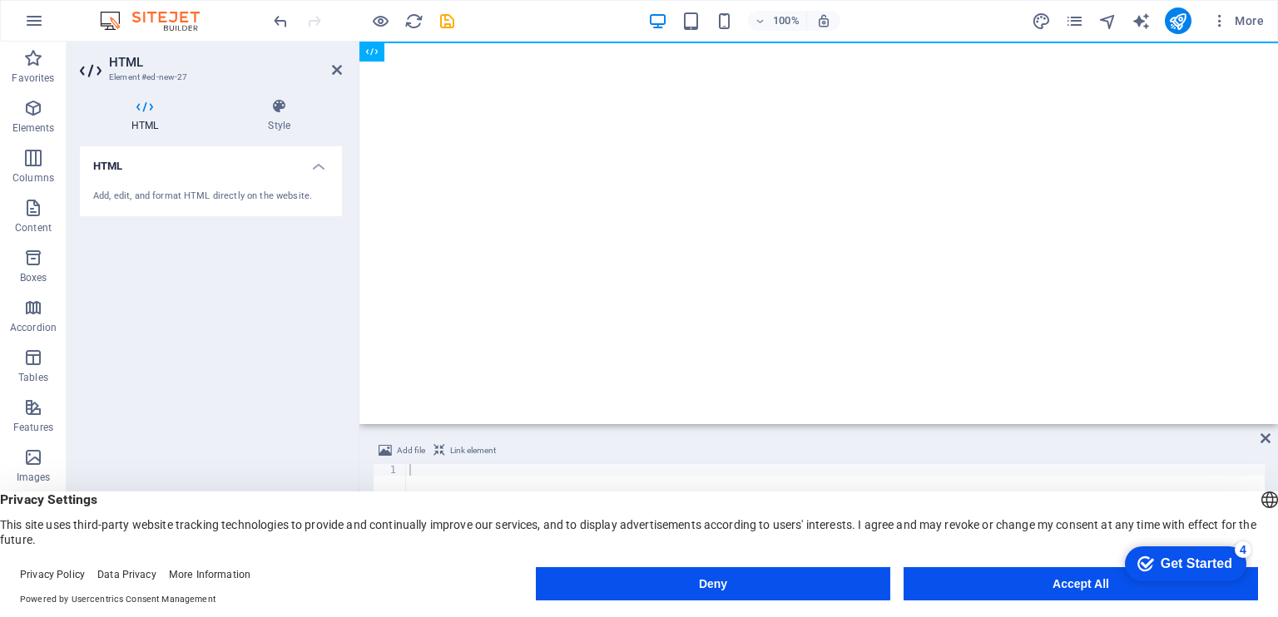
click at [536, 42] on html "Skip to main content" at bounding box center [818, 42] width 918 height 0
click at [372, 58] on icon at bounding box center [372, 52] width 12 height 20
click at [428, 52] on icon at bounding box center [428, 51] width 9 height 17
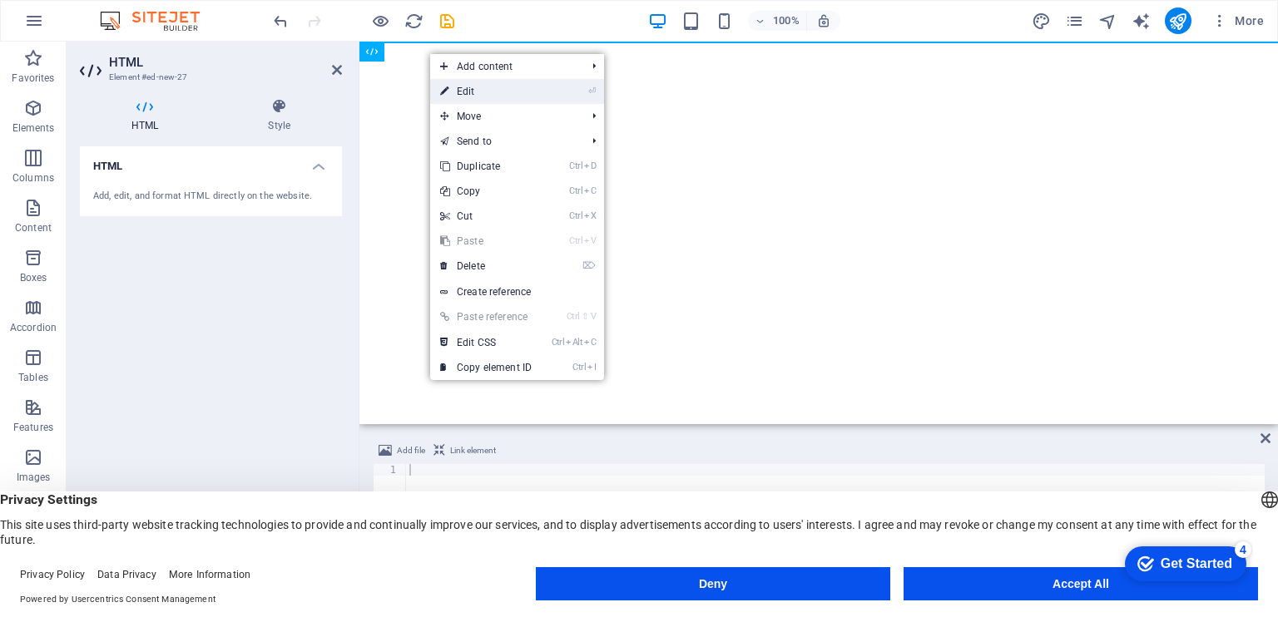
click at [462, 93] on link "⏎ Edit" at bounding box center [485, 91] width 111 height 25
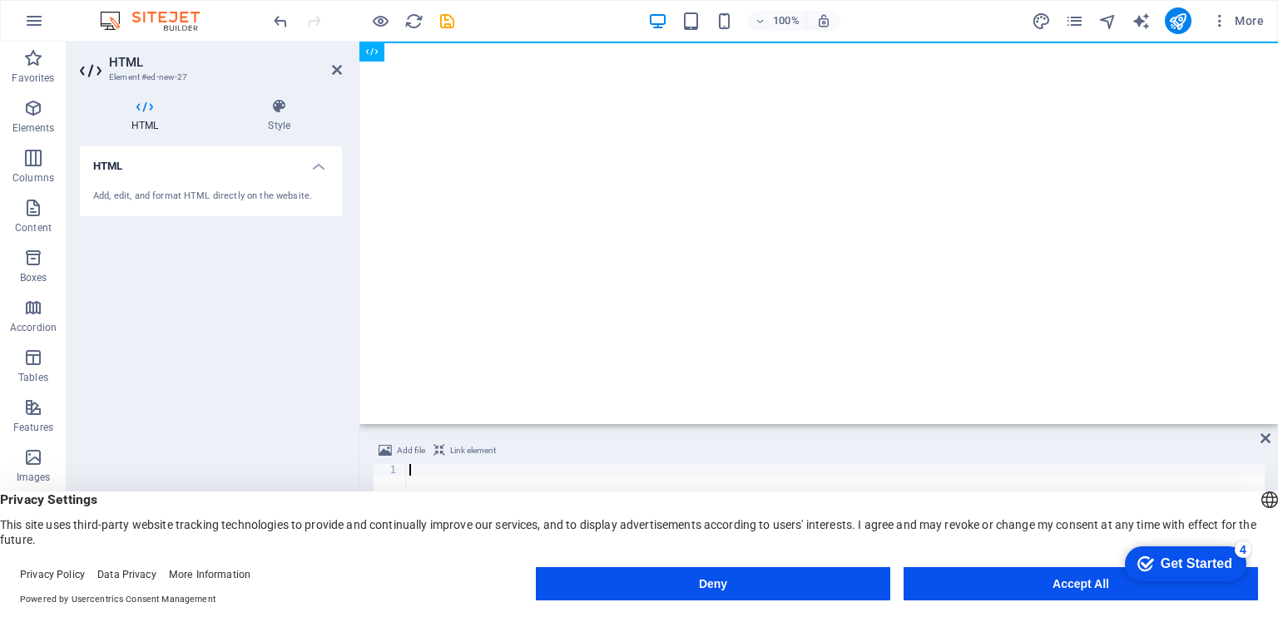
scroll to position [6338, 0]
click at [1005, 578] on button "Accept All" at bounding box center [1080, 583] width 354 height 33
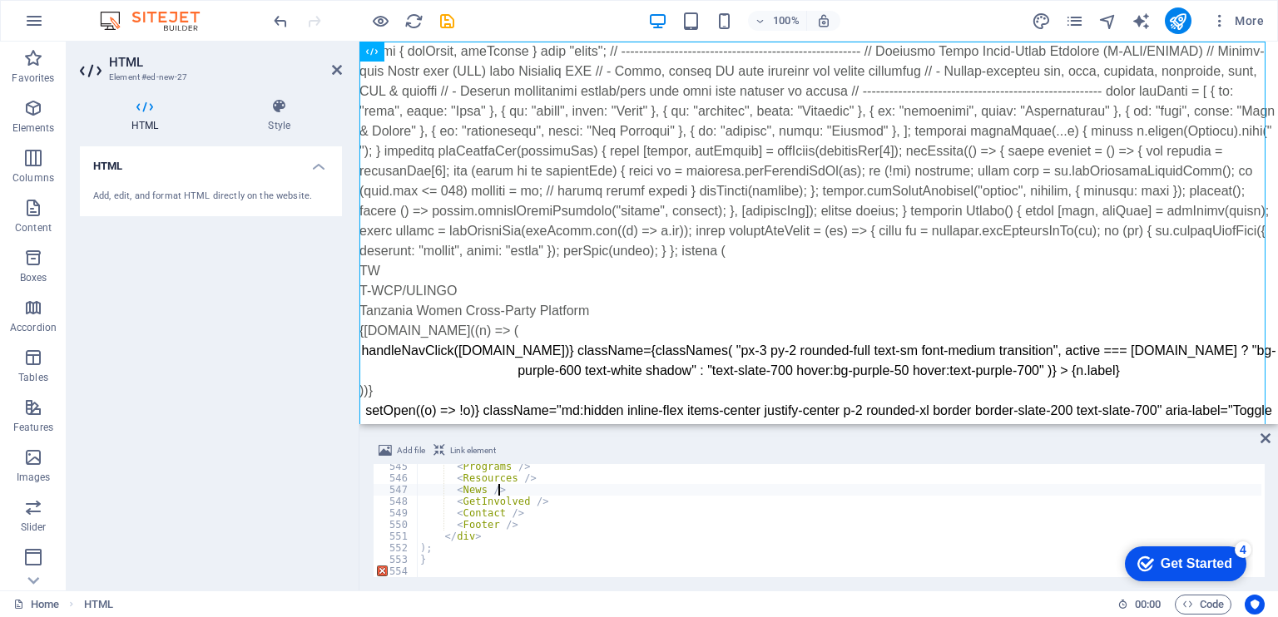
click at [586, 494] on div "< Programs /> < Resources /> < News /> < GetInvolved /> < Contact /> < Footer /…" at bounding box center [997, 527] width 1161 height 133
type textarea "<div className="font-sans bg-gradient-to-b from-white to-slate-50 text-slate-80…"
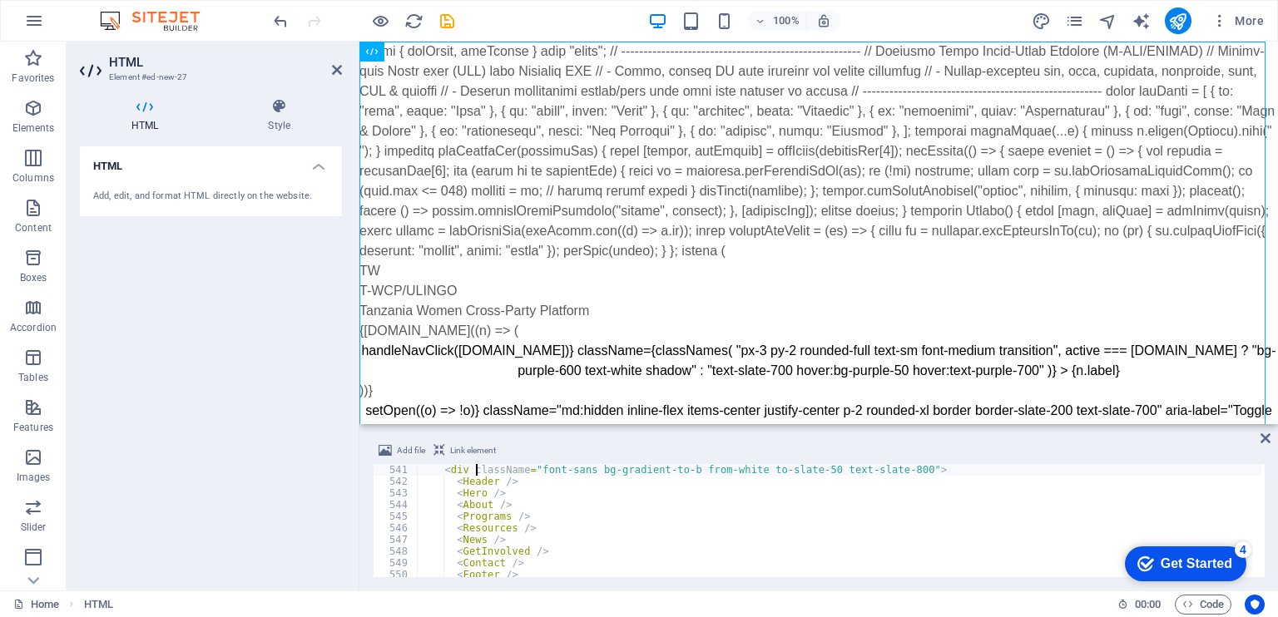
click at [150, 115] on h4 "HTML" at bounding box center [148, 115] width 136 height 35
click at [373, 51] on icon at bounding box center [372, 52] width 12 height 20
drag, startPoint x: 732, startPoint y: 92, endPoint x: 433, endPoint y: 77, distance: 299.0
click at [334, 72] on icon at bounding box center [337, 69] width 10 height 13
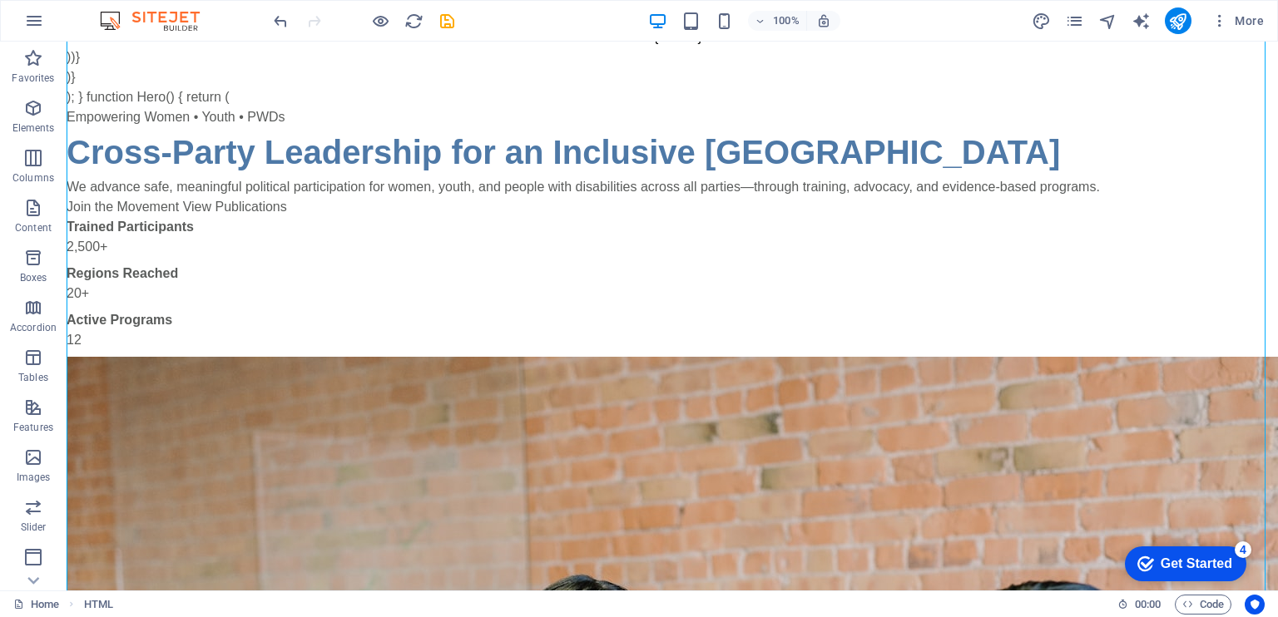
scroll to position [0, 0]
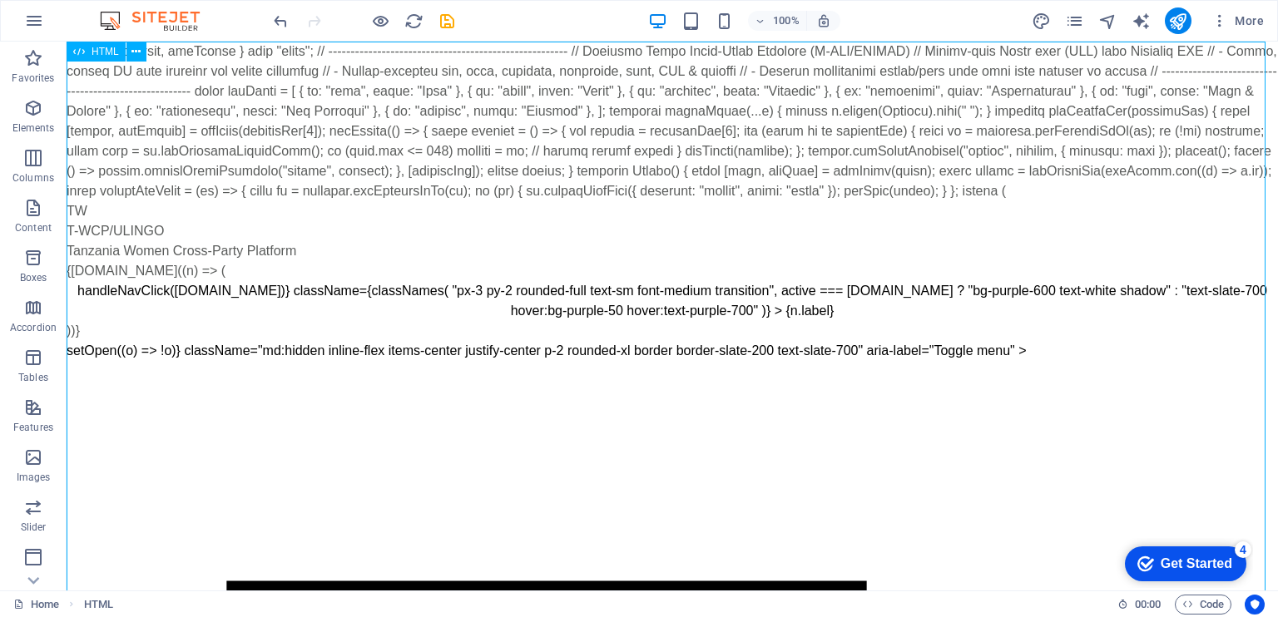
click at [100, 56] on span "HTML" at bounding box center [104, 52] width 27 height 10
click at [140, 44] on icon at bounding box center [135, 51] width 9 height 17
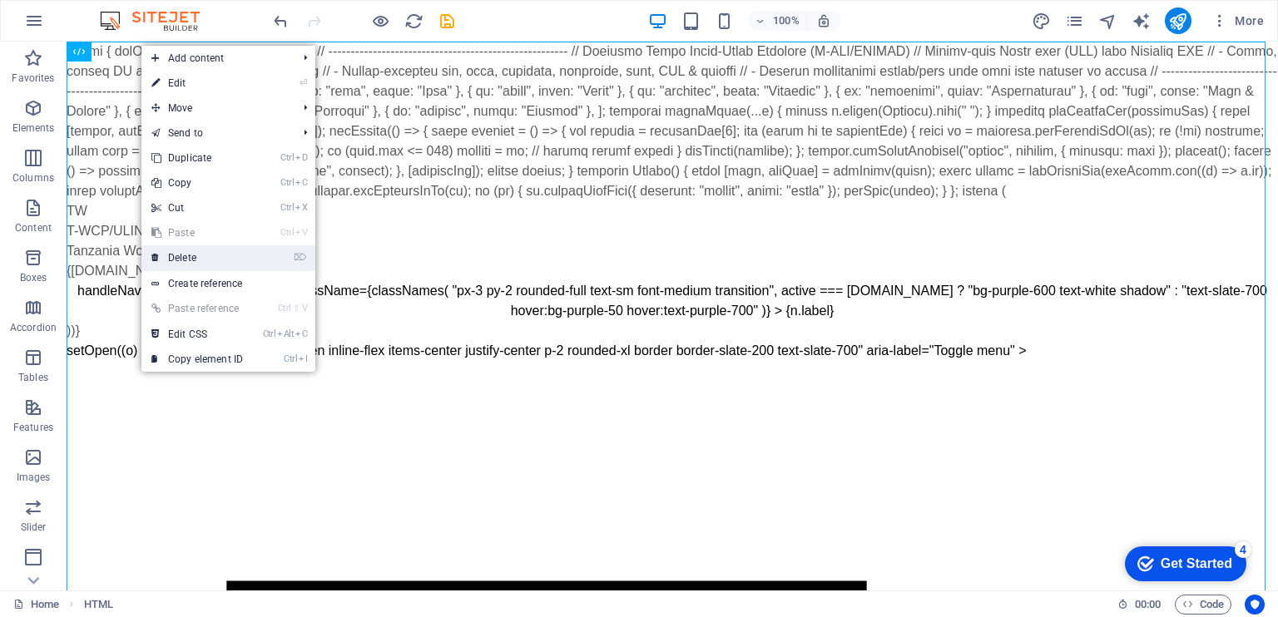
click at [196, 258] on link "⌦ Delete" at bounding box center [196, 257] width 111 height 25
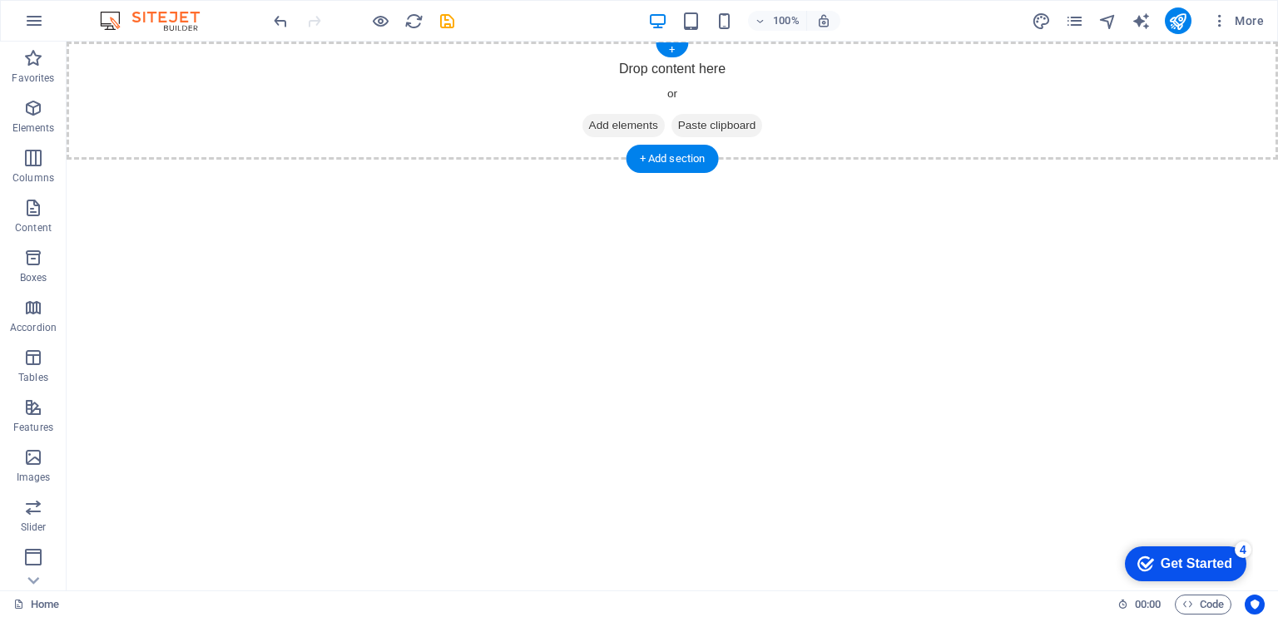
click at [640, 127] on span "Add elements" at bounding box center [623, 125] width 82 height 23
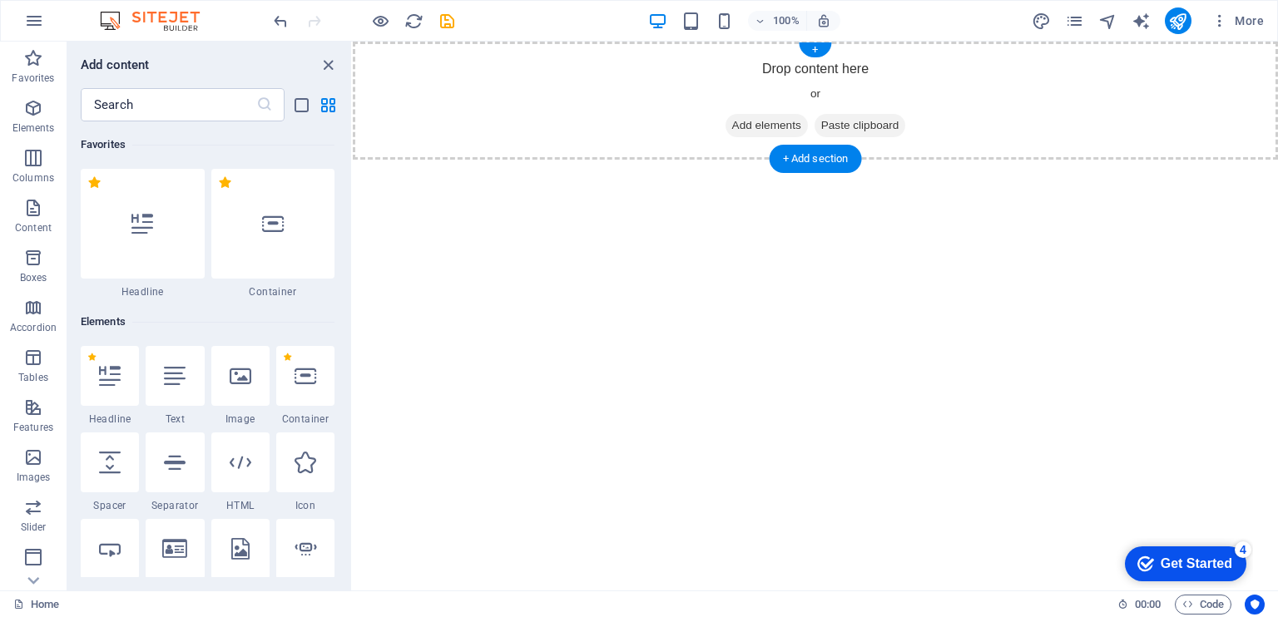
click at [868, 129] on span "Paste clipboard" at bounding box center [859, 125] width 91 height 23
click at [863, 116] on span "Paste clipboard" at bounding box center [859, 125] width 91 height 23
click at [323, 61] on icon "close panel" at bounding box center [328, 65] width 19 height 19
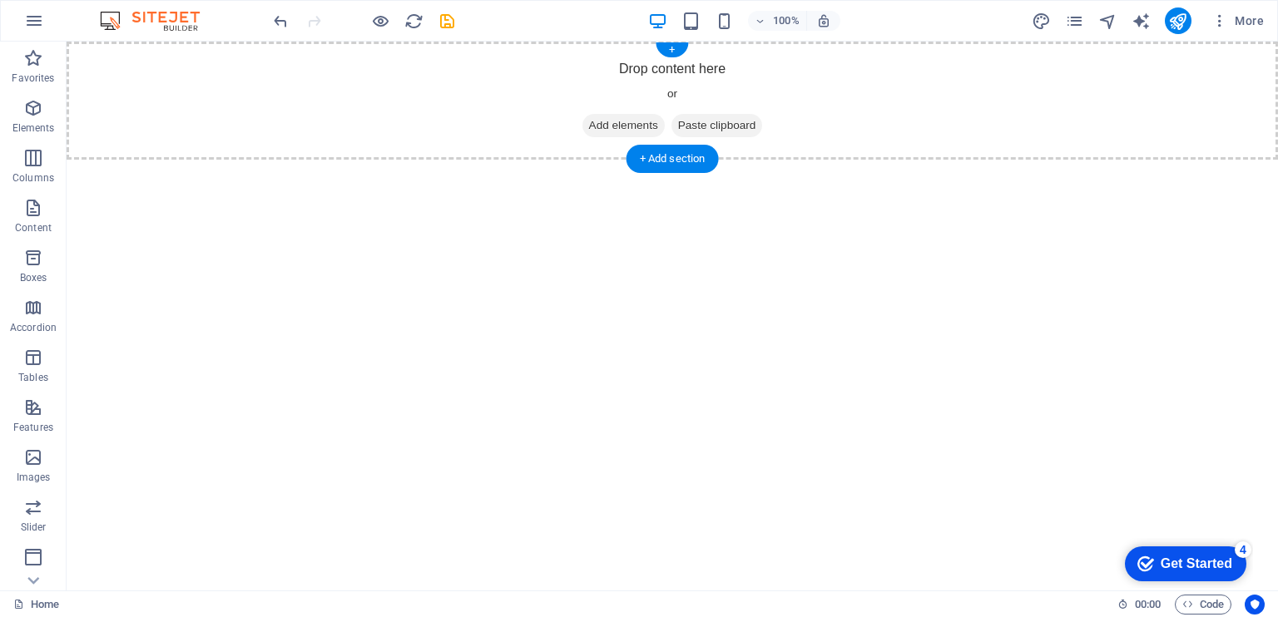
click at [724, 124] on span "Paste clipboard" at bounding box center [716, 125] width 91 height 23
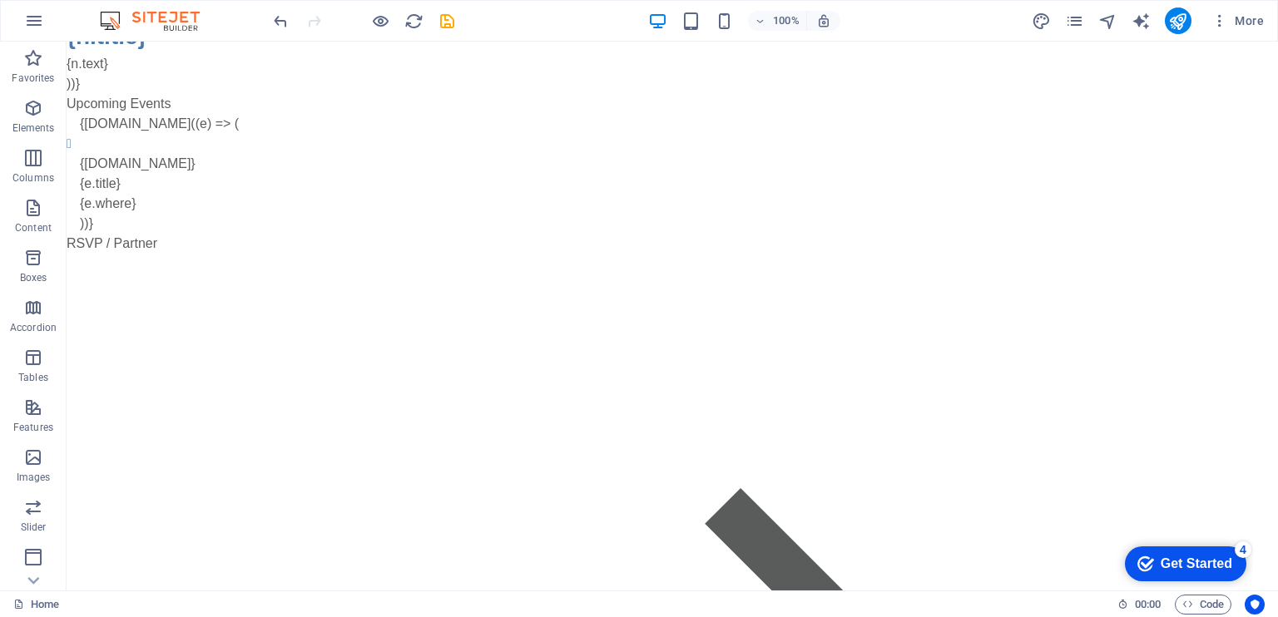
scroll to position [6563, 0]
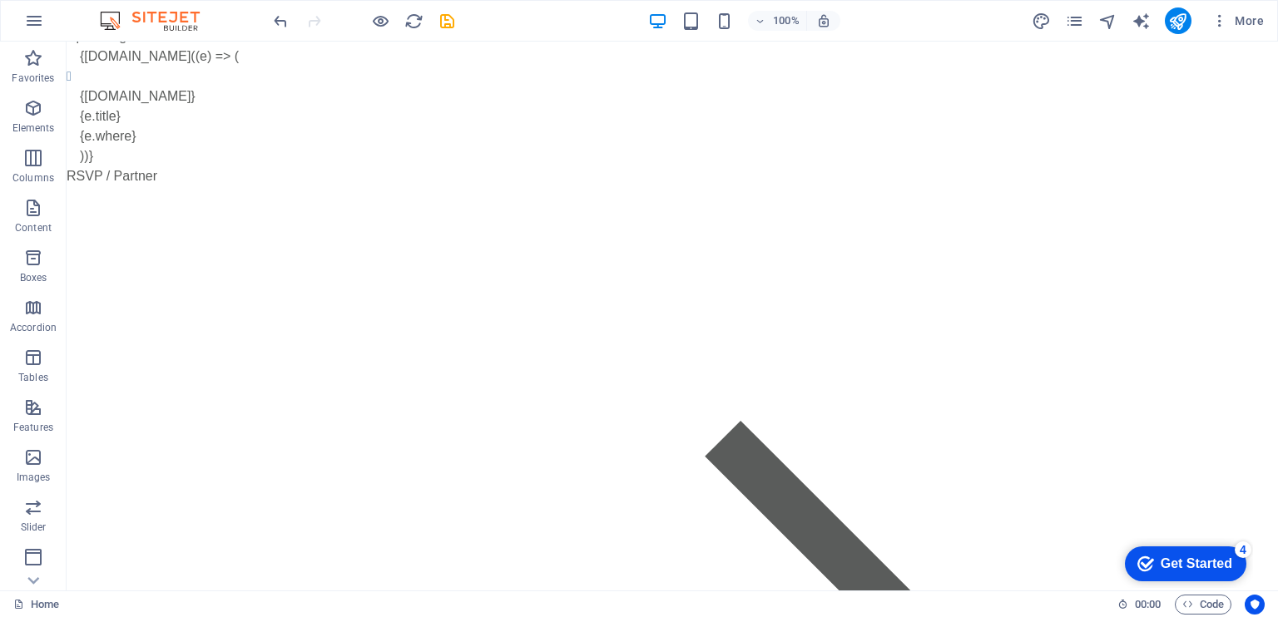
click at [131, 30] on img at bounding box center [158, 21] width 125 height 20
click at [38, 16] on icon "button" at bounding box center [34, 21] width 20 height 20
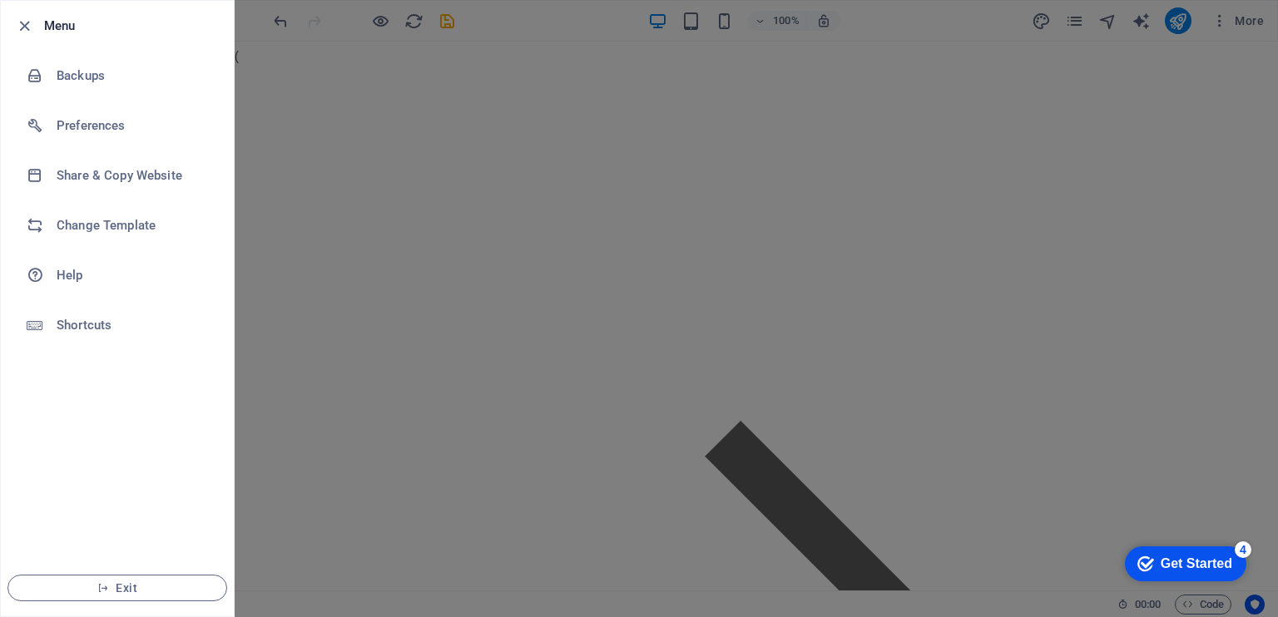
click at [38, 16] on div at bounding box center [29, 26] width 30 height 20
click at [597, 240] on div at bounding box center [639, 308] width 1278 height 617
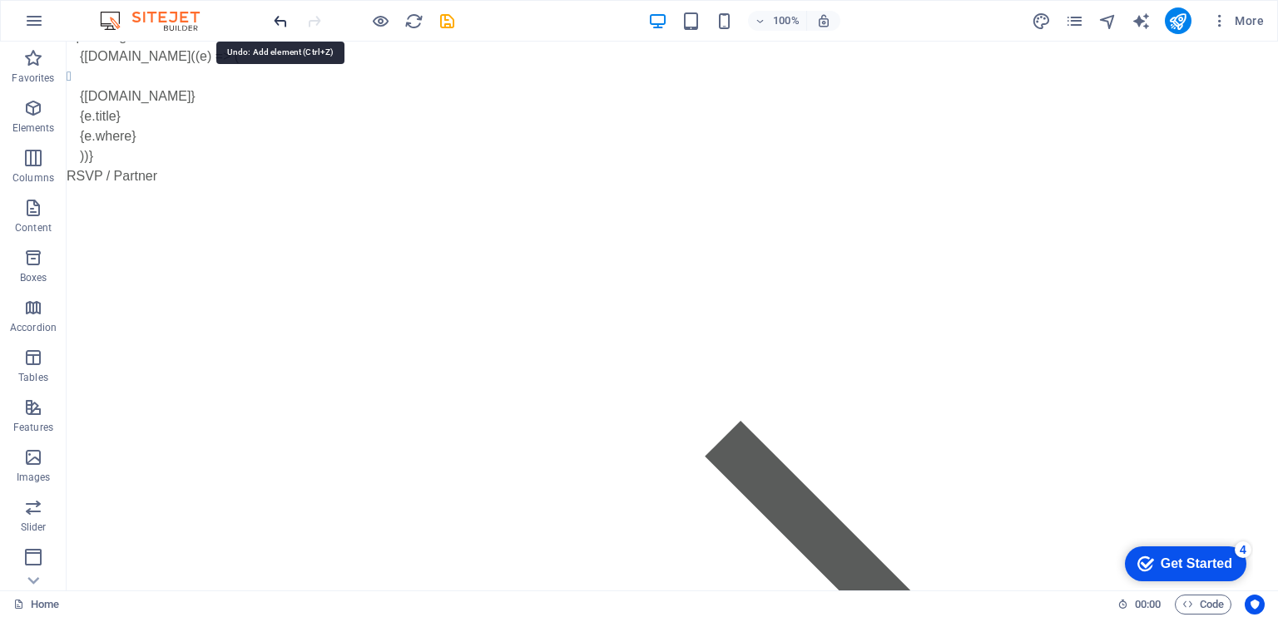
click at [276, 17] on icon "undo" at bounding box center [280, 21] width 19 height 19
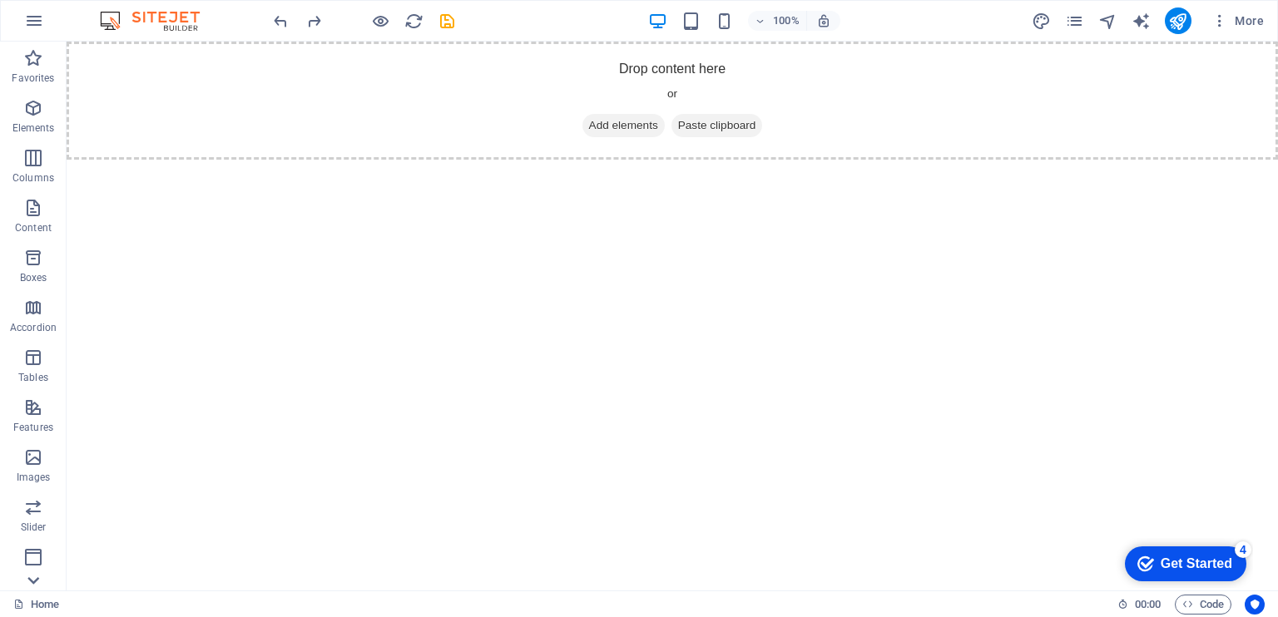
click at [37, 581] on icon at bounding box center [33, 580] width 12 height 7
click at [34, 21] on icon "button" at bounding box center [34, 21] width 20 height 20
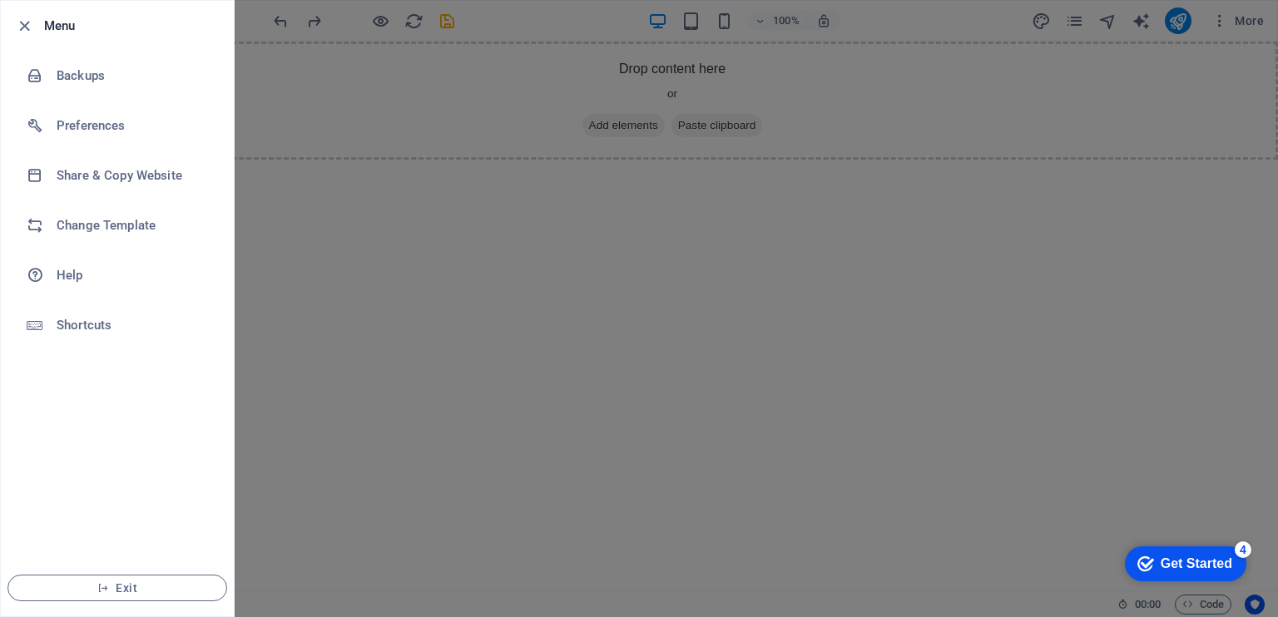
click at [284, 265] on div at bounding box center [639, 308] width 1278 height 617
